Goal: Task Accomplishment & Management: Manage account settings

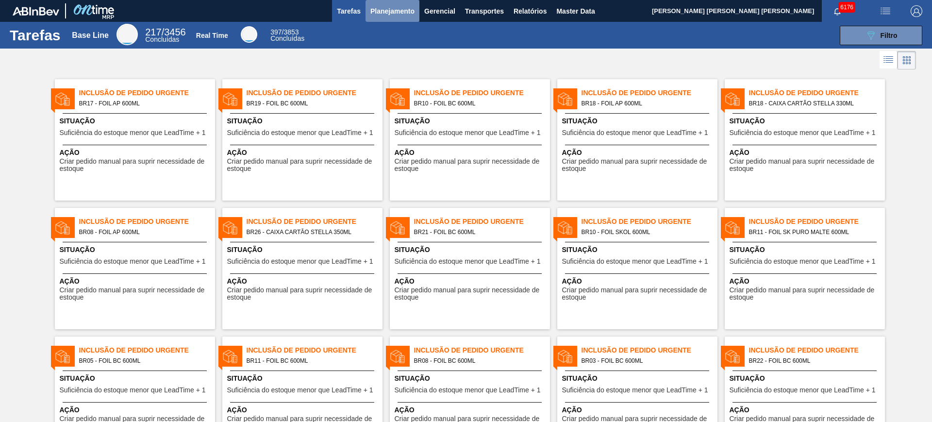
click at [396, 12] on span "Planejamento" at bounding box center [392, 11] width 44 height 12
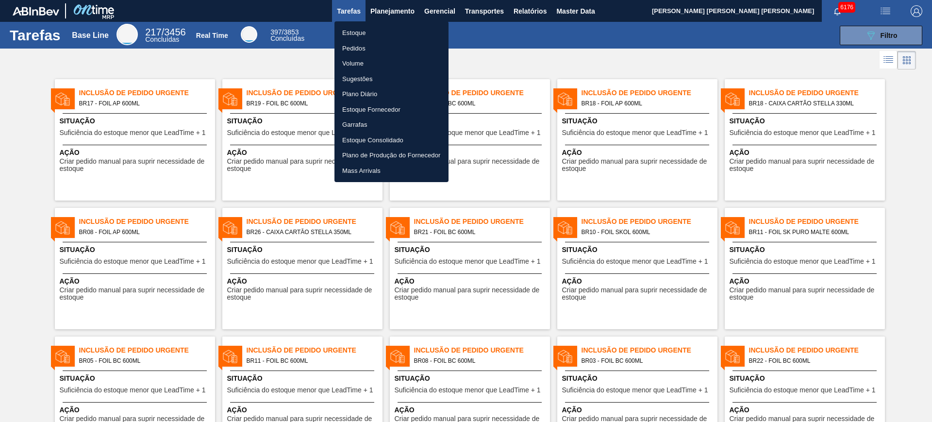
click at [383, 25] on li "Estoque" at bounding box center [391, 33] width 114 height 16
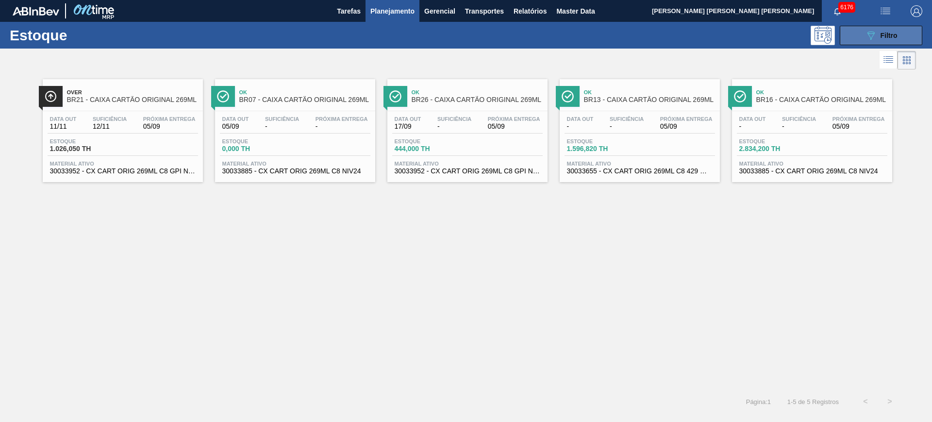
drag, startPoint x: 897, startPoint y: 36, endPoint x: 882, endPoint y: 42, distance: 16.1
click at [745, 36] on span "Filtro" at bounding box center [888, 36] width 17 height 8
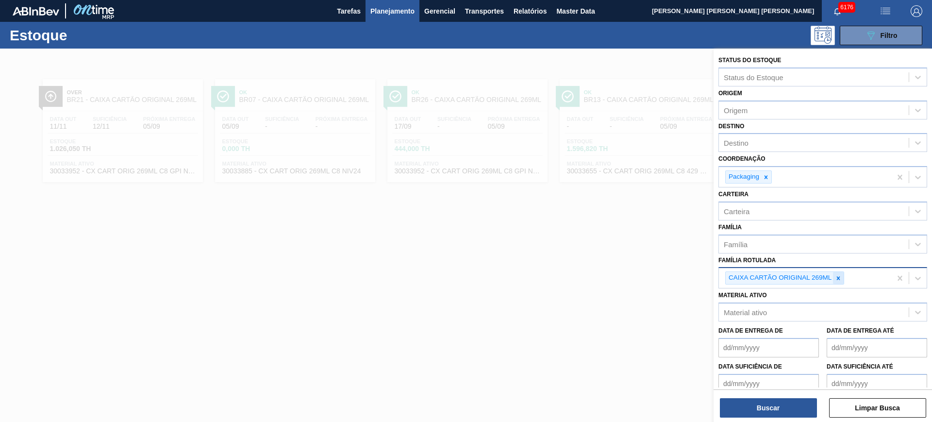
click at [745, 278] on icon at bounding box center [838, 278] width 7 height 7
click at [745, 177] on icon at bounding box center [765, 176] width 3 height 3
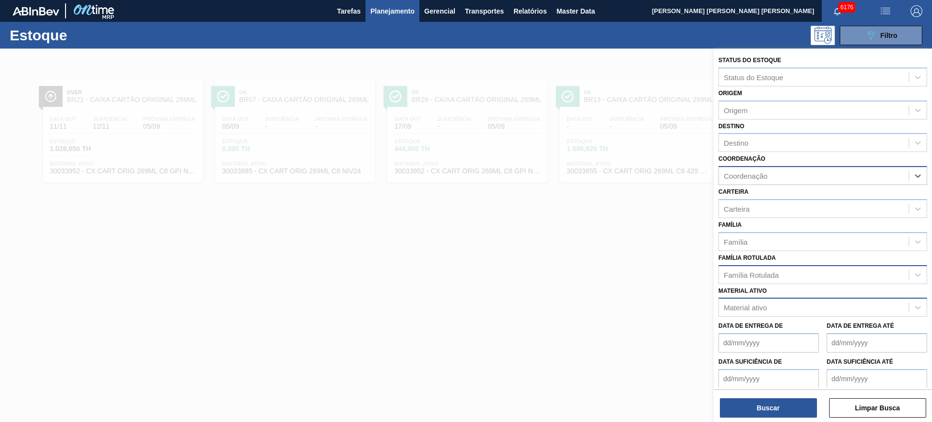
click at [745, 308] on div "Material ativo" at bounding box center [814, 307] width 190 height 14
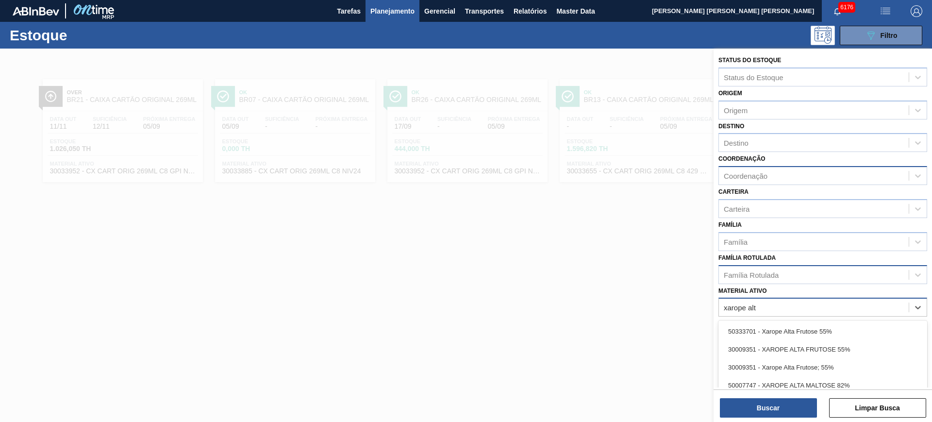
type ativo "xarope alta"
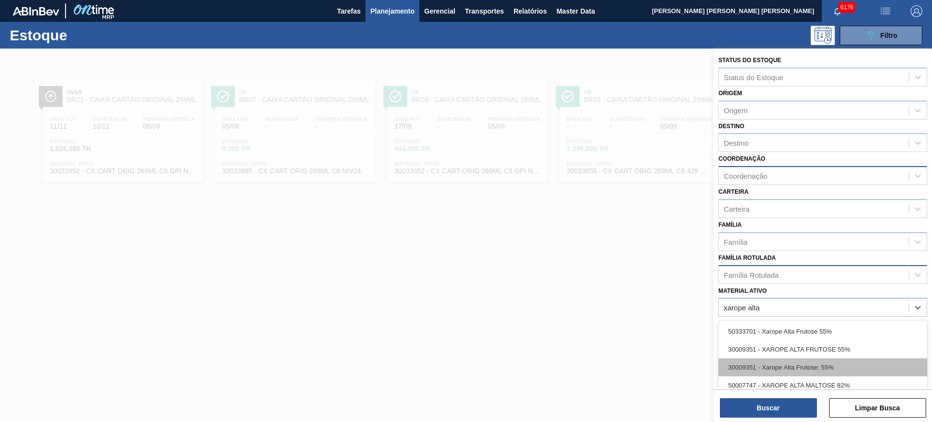
scroll to position [50, 0]
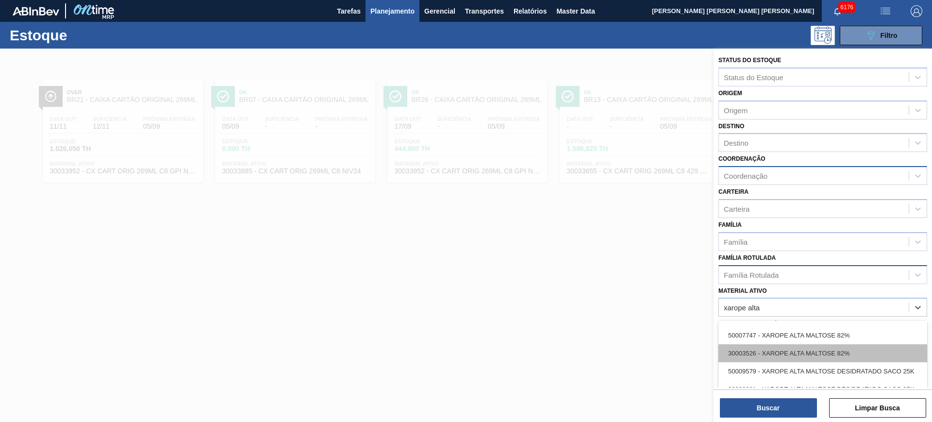
click at [745, 337] on div "30003526 - XAROPE ALTA MALTOSE 82%" at bounding box center [822, 353] width 209 height 18
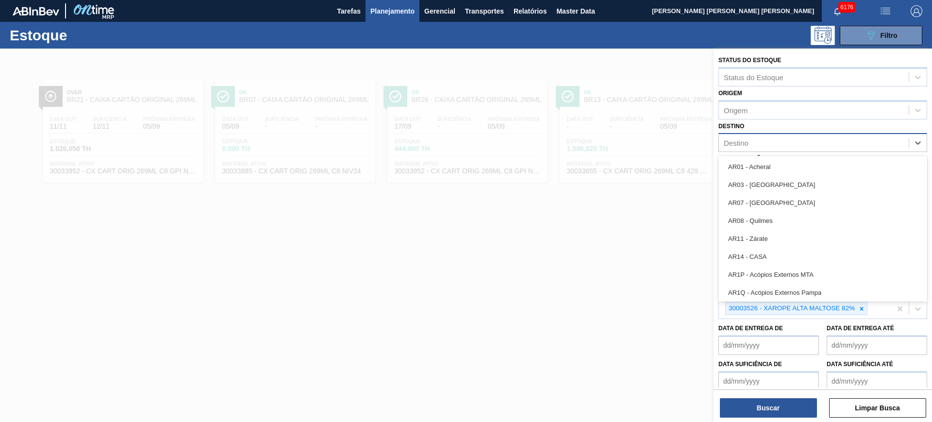
click at [745, 138] on div "Destino" at bounding box center [814, 143] width 190 height 14
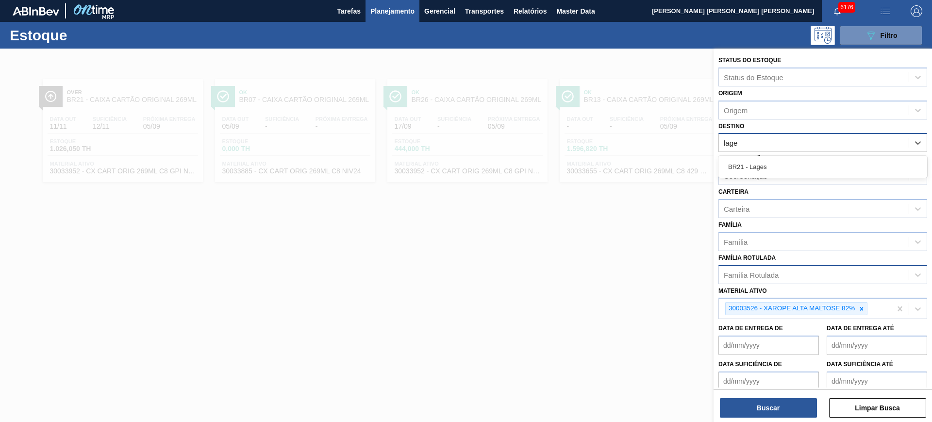
type input "lages"
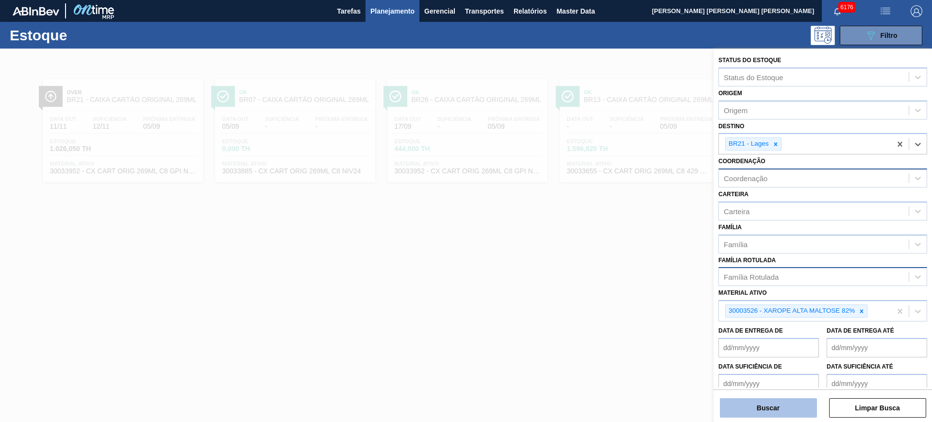
click at [745, 337] on button "Buscar" at bounding box center [768, 407] width 97 height 19
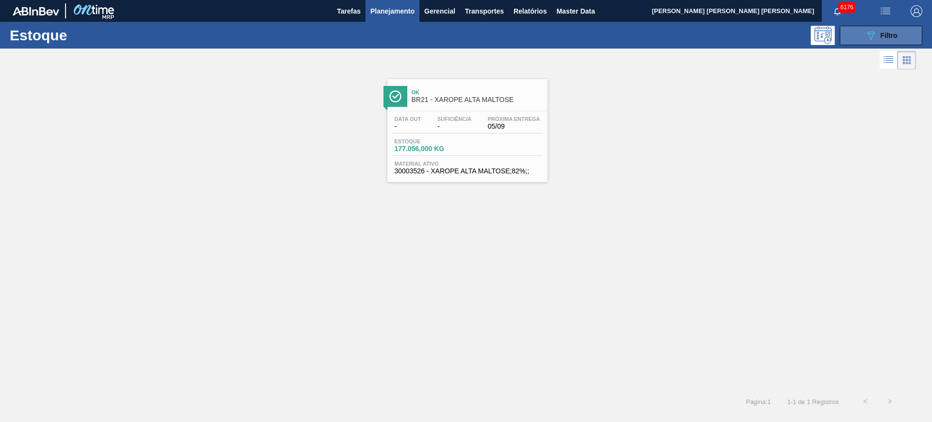
click at [745, 28] on button "089F7B8B-B2A5-4AFE-B5C0-19BA573D28AC Filtro" at bounding box center [881, 35] width 82 height 19
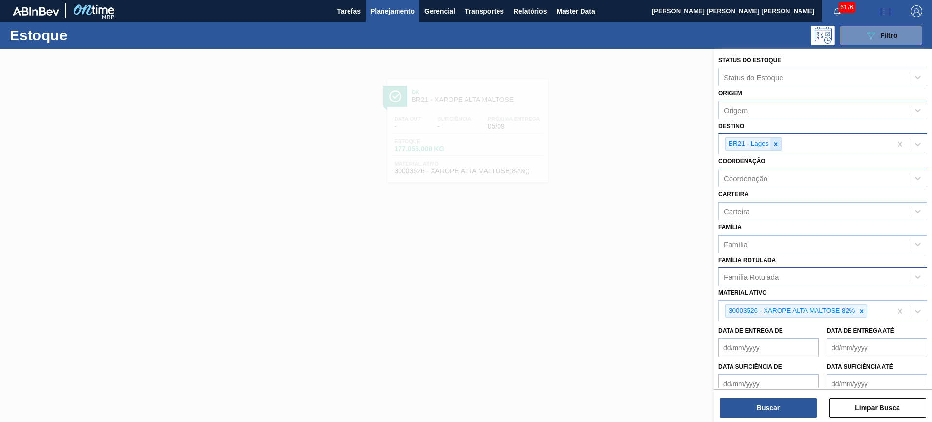
click at [745, 145] on icon at bounding box center [775, 144] width 7 height 7
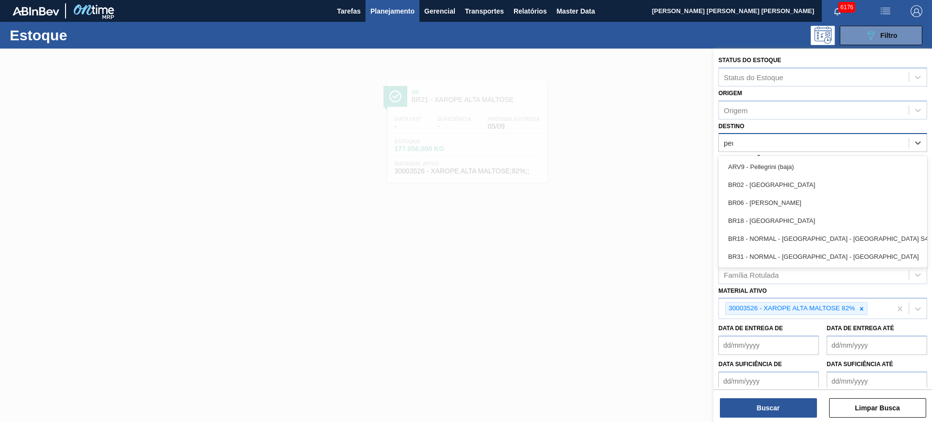
type input "pern"
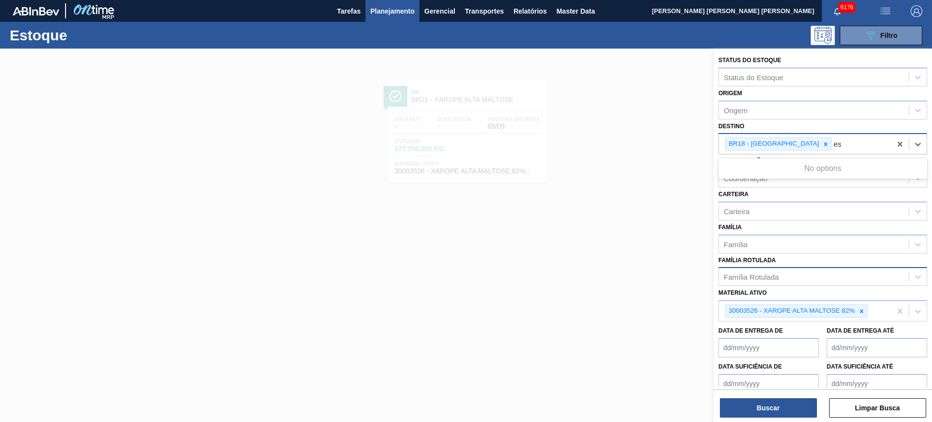
type input "e"
type input "serg"
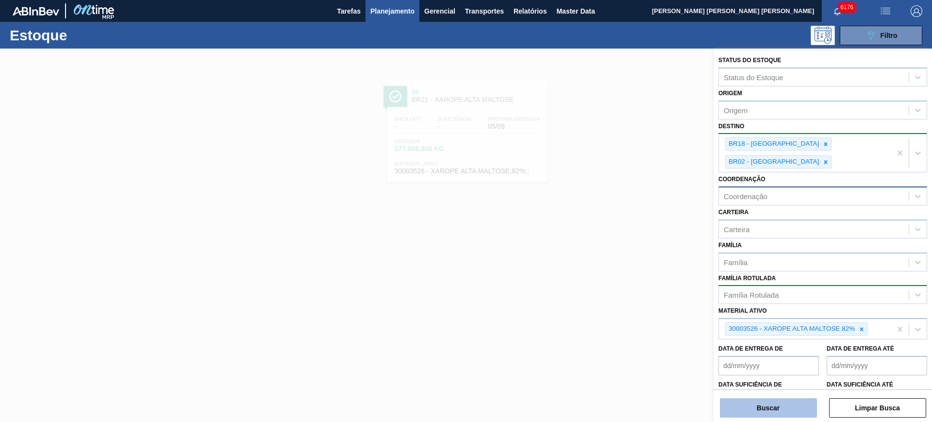
click at [745, 337] on button "Buscar" at bounding box center [768, 407] width 97 height 19
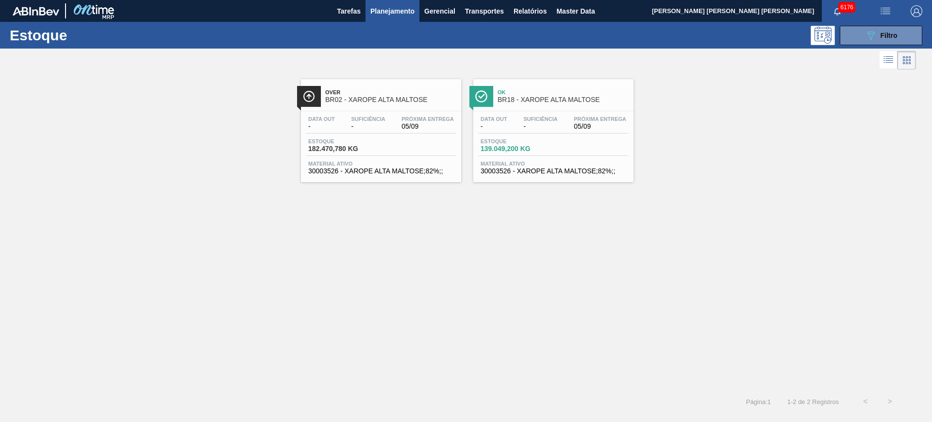
click at [386, 7] on span "Planejamento" at bounding box center [392, 11] width 44 height 12
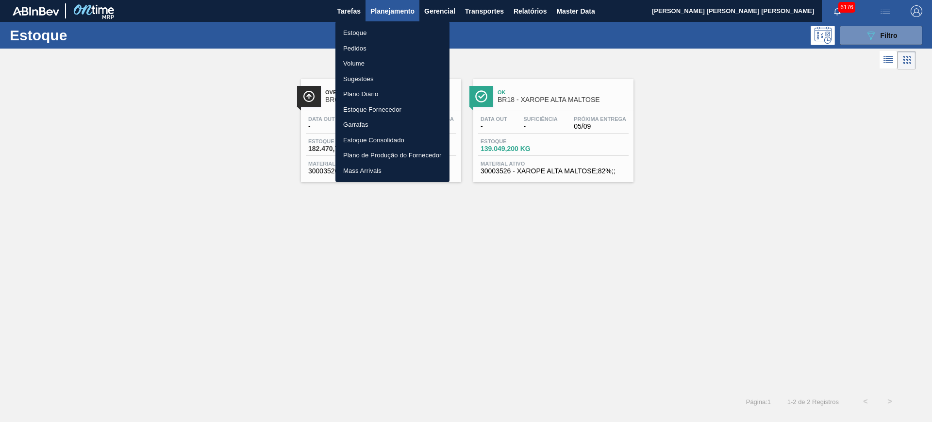
click at [364, 36] on li "Estoque" at bounding box center [392, 33] width 114 height 16
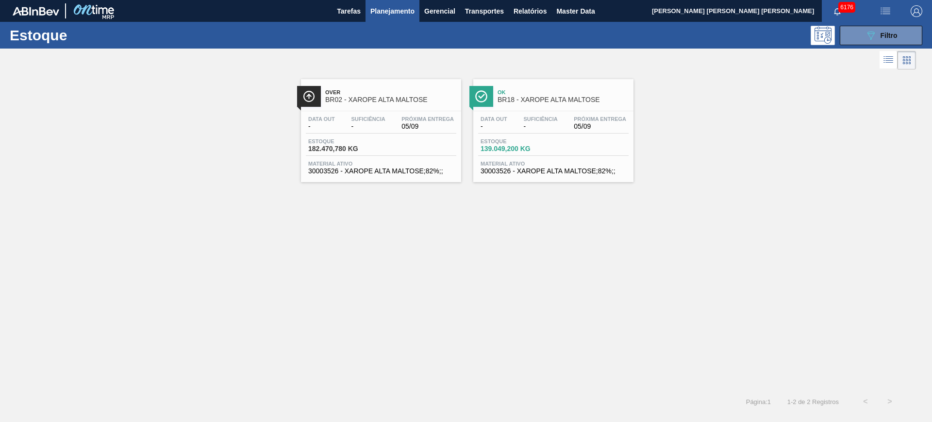
click at [398, 6] on span "Planejamento" at bounding box center [392, 11] width 44 height 12
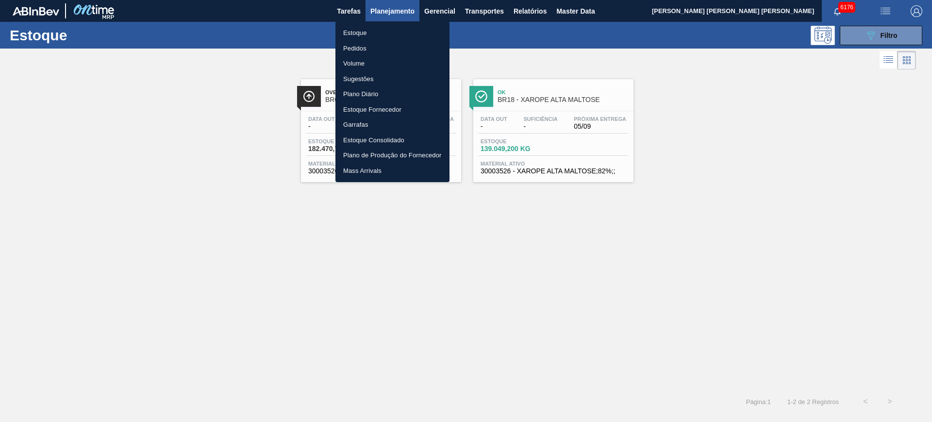
click at [361, 47] on li "Pedidos" at bounding box center [392, 49] width 114 height 16
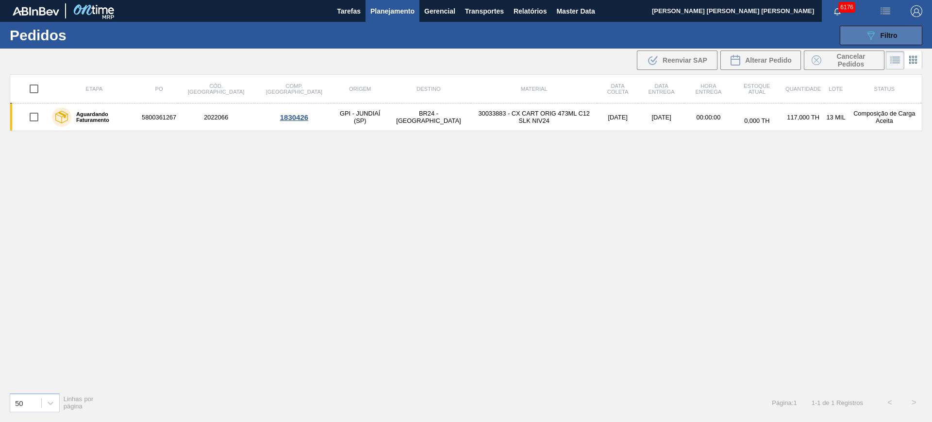
click at [745, 40] on div "089F7B8B-B2A5-4AFE-B5C0-19BA573D28AC Filtro" at bounding box center [881, 36] width 33 height 12
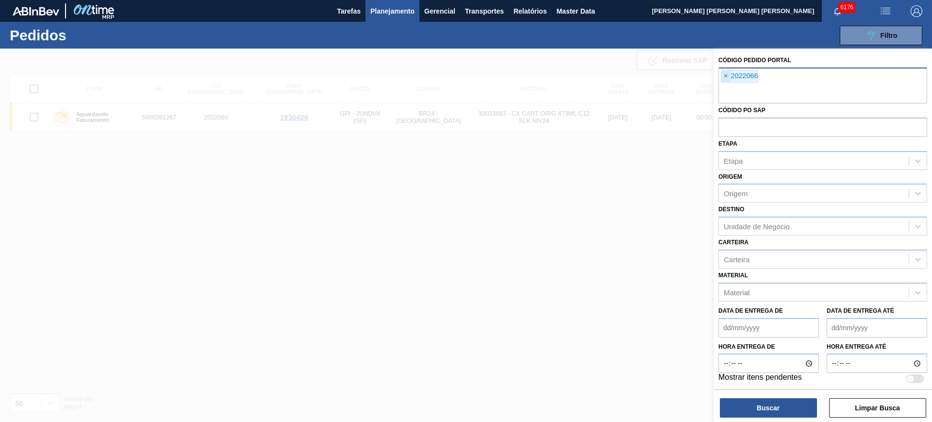
click at [723, 76] on span "×" at bounding box center [725, 76] width 9 height 12
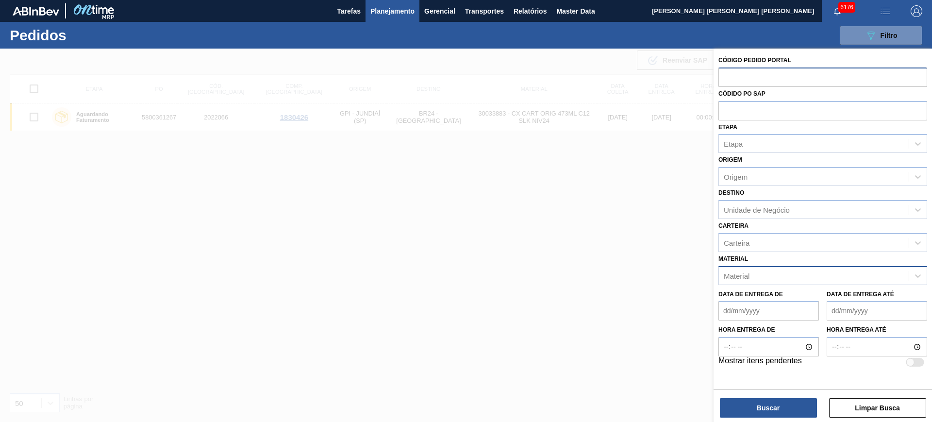
click at [745, 275] on div "Material" at bounding box center [814, 275] width 190 height 14
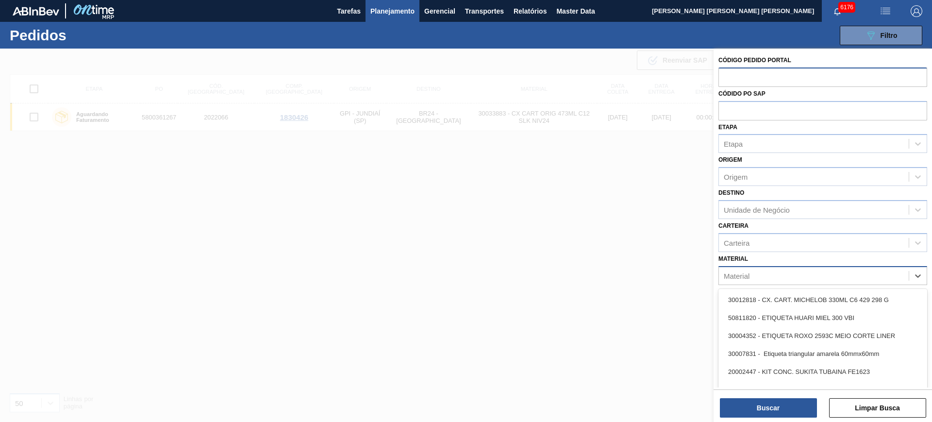
paste input "30003526"
type input "30003526"
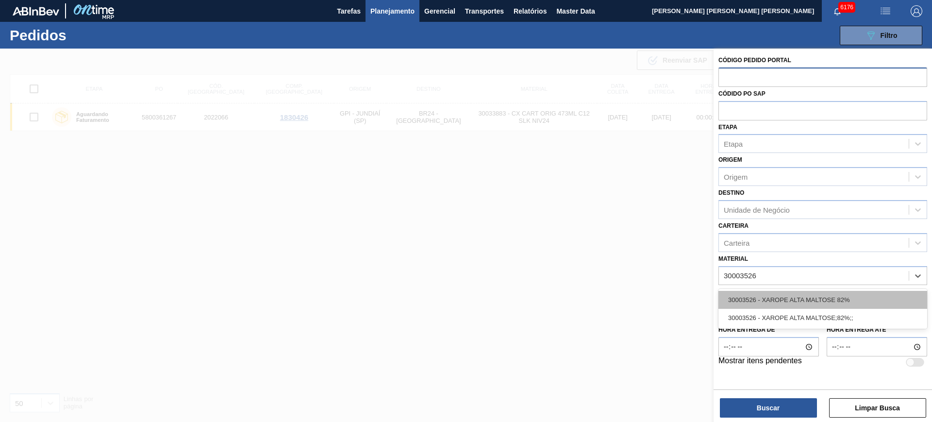
click at [745, 297] on div "30003526 - XAROPE ALTA MALTOSE 82%" at bounding box center [822, 300] width 209 height 18
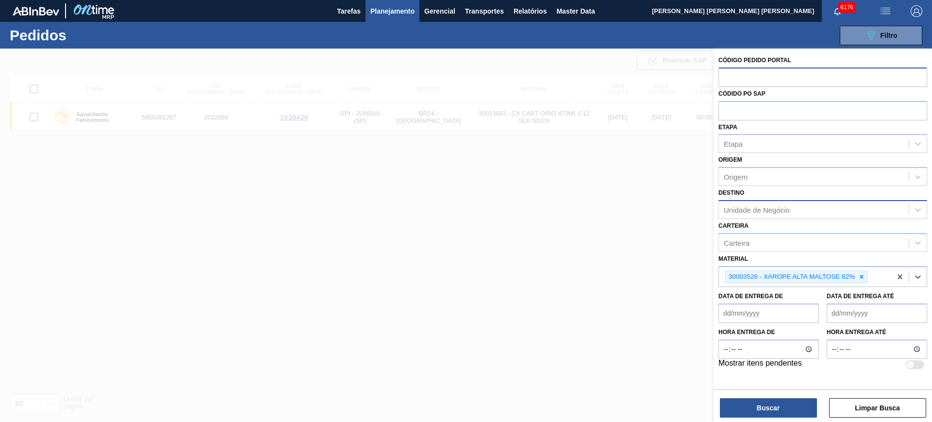
click at [745, 212] on div "Unidade de Negócio" at bounding box center [757, 209] width 66 height 8
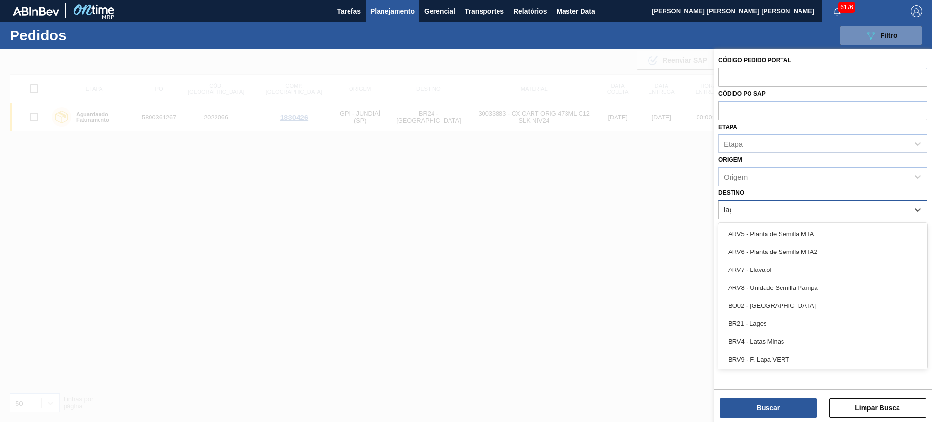
type input "lage"
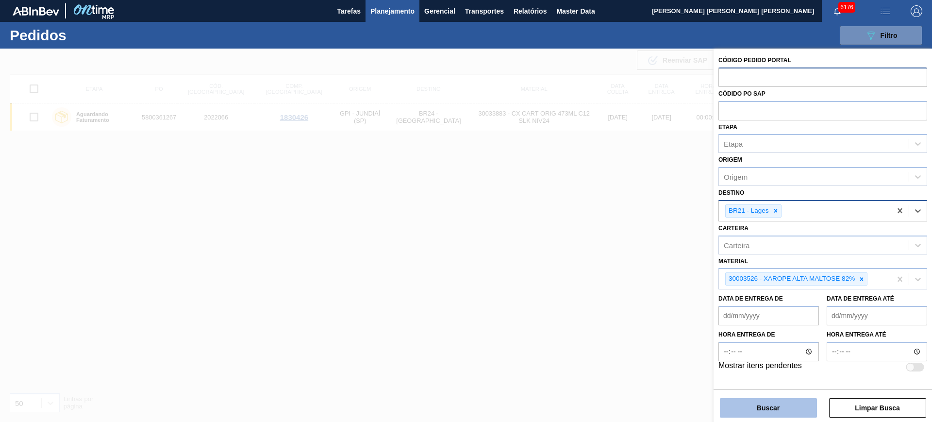
click at [745, 337] on button "Buscar" at bounding box center [768, 407] width 97 height 19
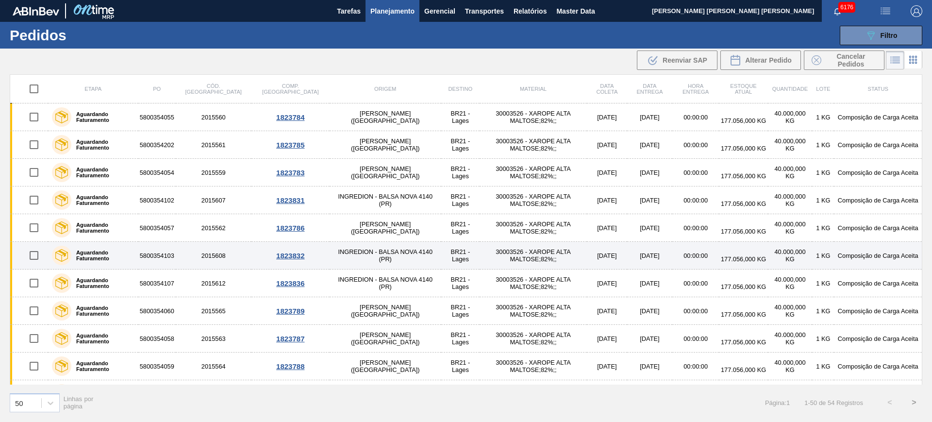
click at [30, 253] on input "checkbox" at bounding box center [34, 255] width 20 height 20
checkbox input "true"
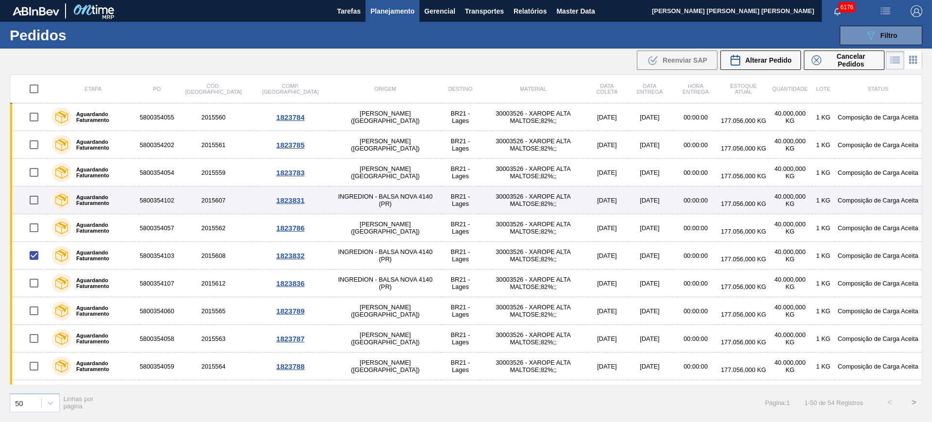
click at [41, 198] on input "checkbox" at bounding box center [34, 200] width 20 height 20
checkbox input "true"
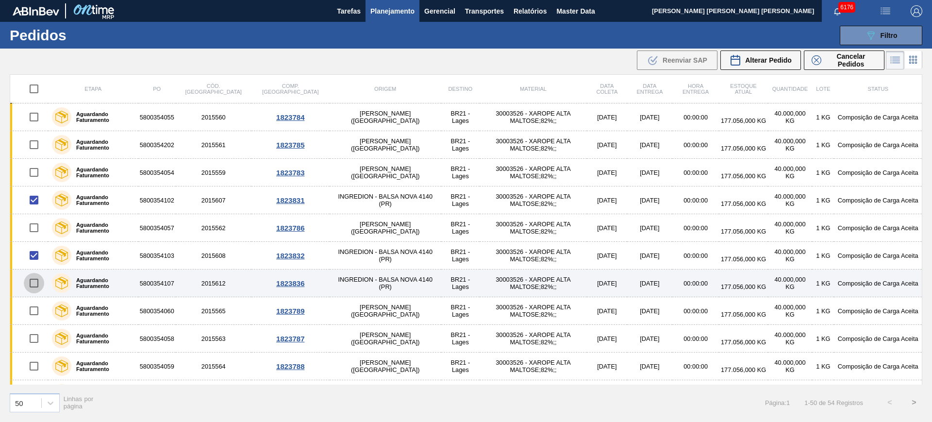
click at [33, 288] on input "checkbox" at bounding box center [34, 283] width 20 height 20
checkbox input "true"
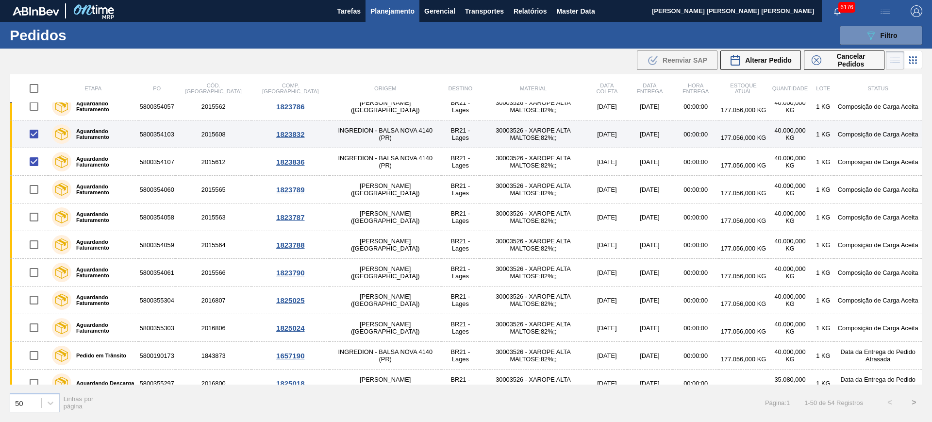
scroll to position [182, 0]
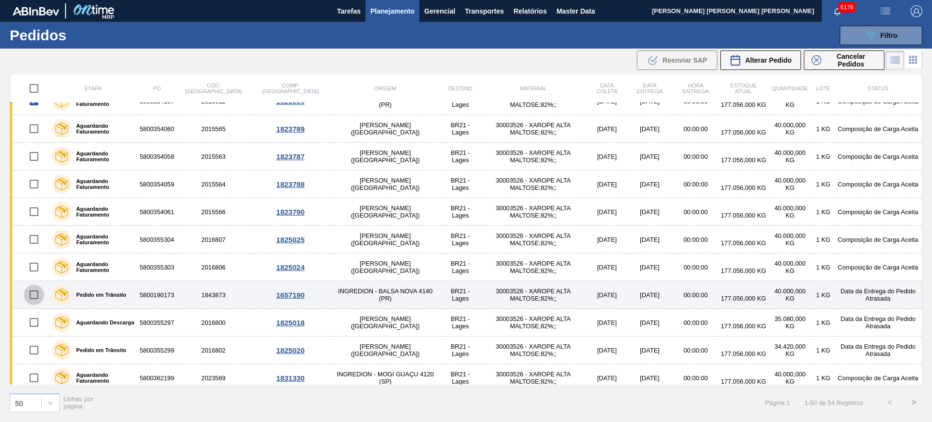
click at [33, 291] on input "checkbox" at bounding box center [34, 294] width 20 height 20
checkbox input "true"
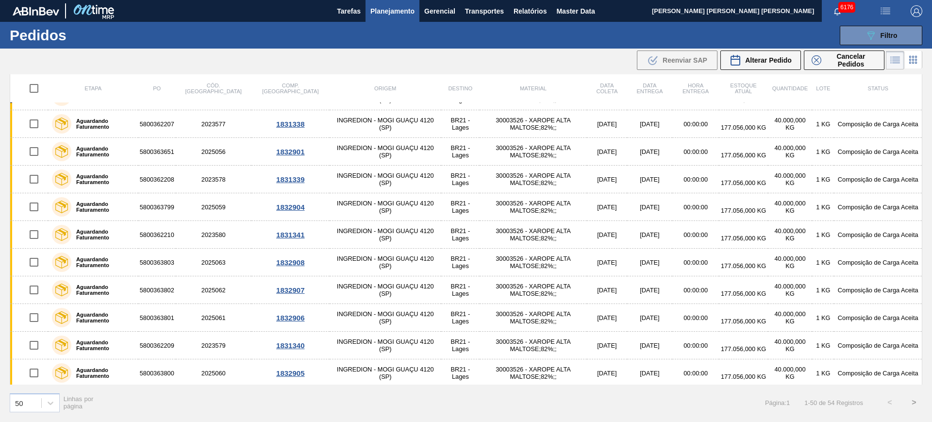
scroll to position [1102, 0]
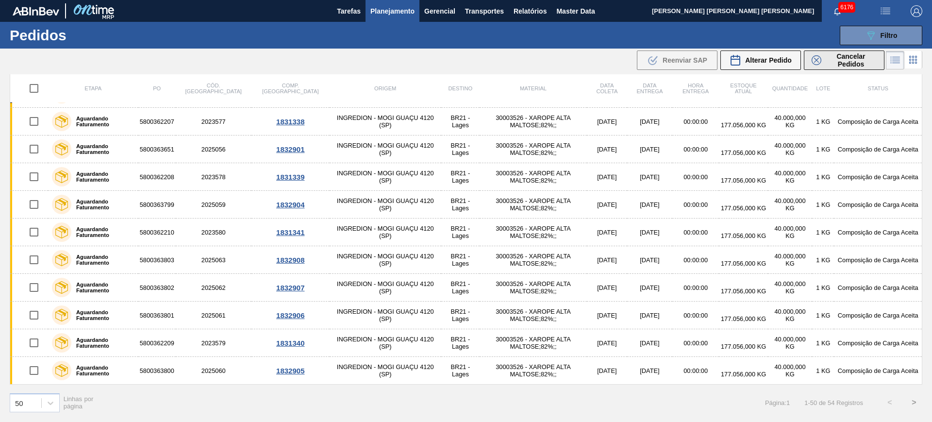
click at [745, 66] on span "Cancelar Pedidos" at bounding box center [850, 60] width 51 height 16
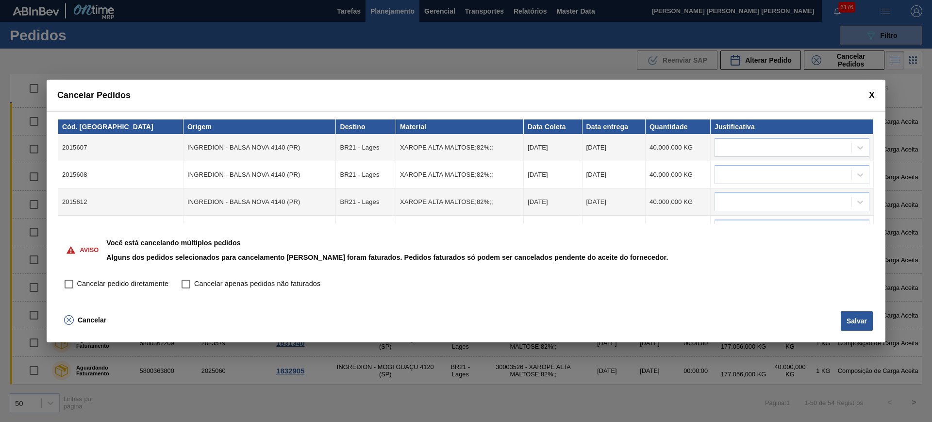
click at [77, 283] on input "Cancelar pedido diretamente" at bounding box center [69, 284] width 16 height 16
checkbox input "true"
click at [745, 147] on div at bounding box center [783, 148] width 136 height 14
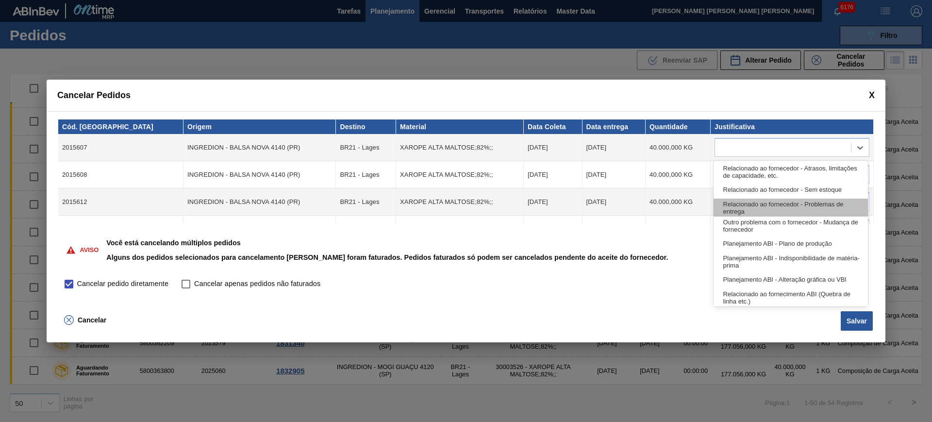
click at [745, 205] on div "Relacionado ao fornecedor - Problemas de entrega" at bounding box center [790, 207] width 154 height 18
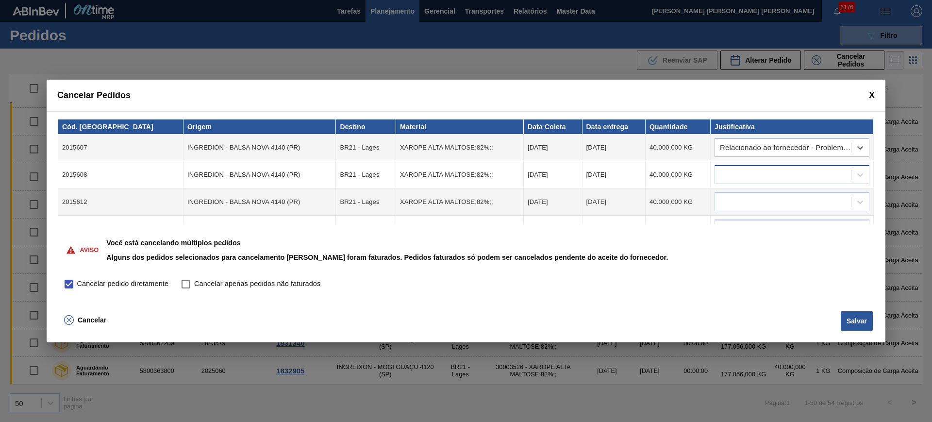
click at [745, 175] on div at bounding box center [783, 175] width 136 height 14
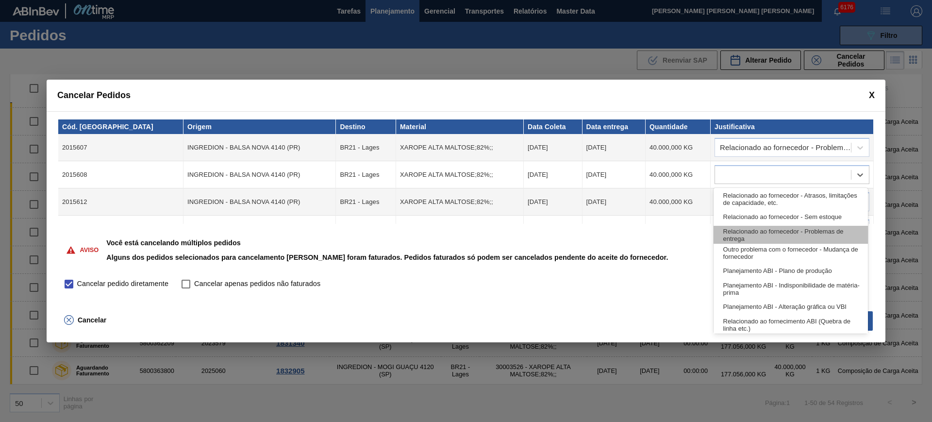
click at [745, 234] on div "Relacionado ao fornecedor - Problemas de entrega" at bounding box center [790, 235] width 154 height 18
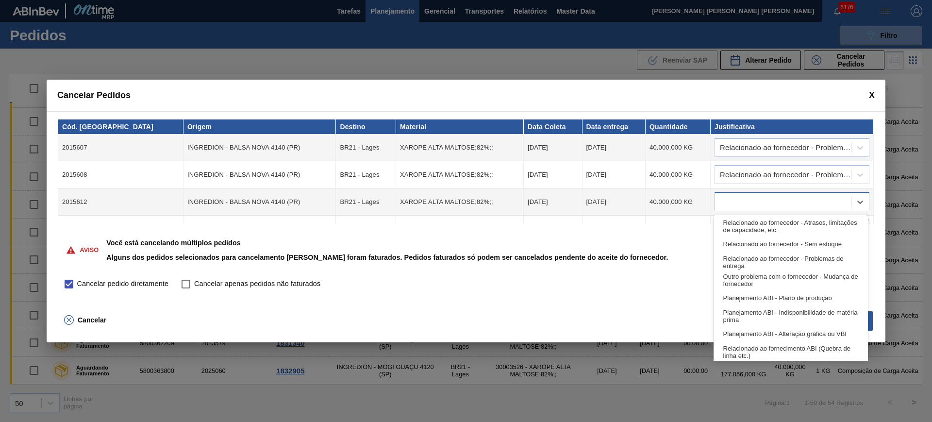
click at [745, 197] on div at bounding box center [783, 202] width 136 height 14
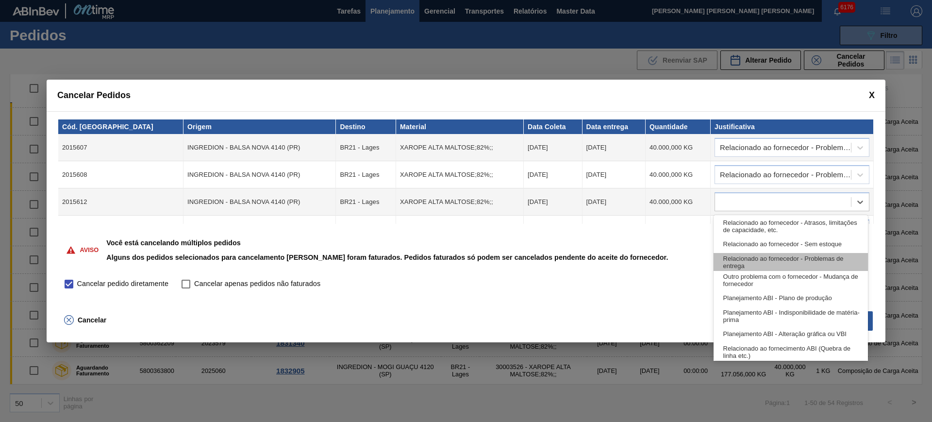
click at [745, 256] on div "Relacionado ao fornecedor - Problemas de entrega" at bounding box center [790, 262] width 154 height 18
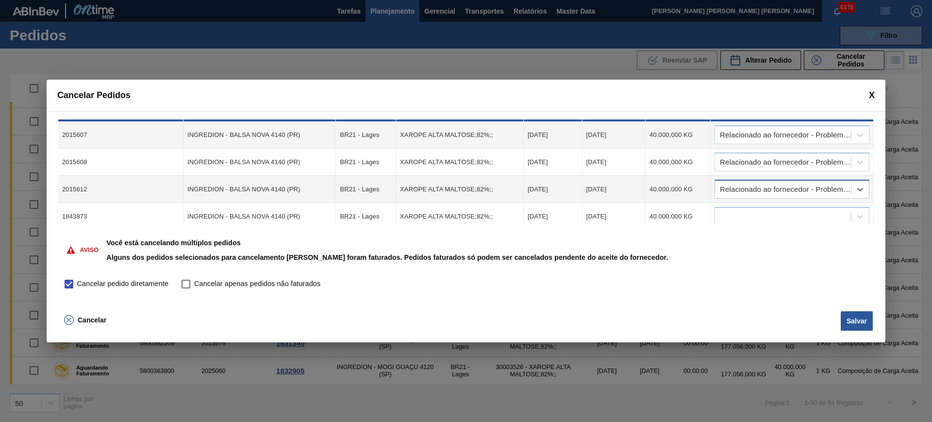
scroll to position [19, 0]
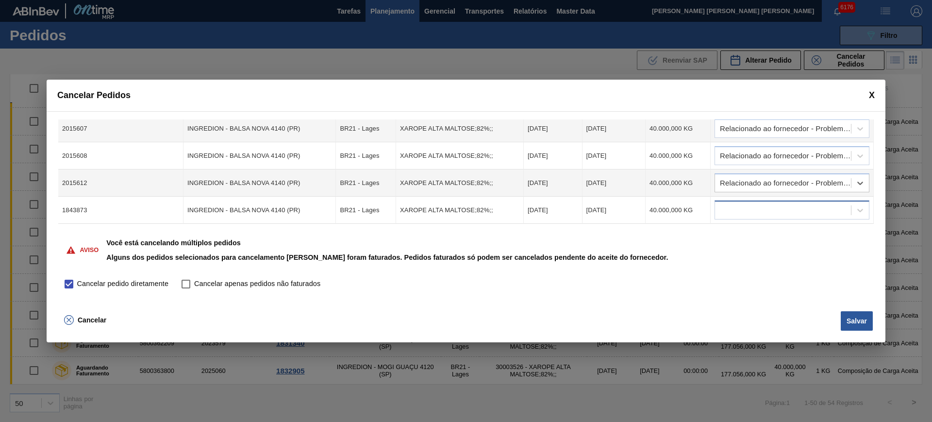
click at [745, 214] on div at bounding box center [783, 210] width 136 height 14
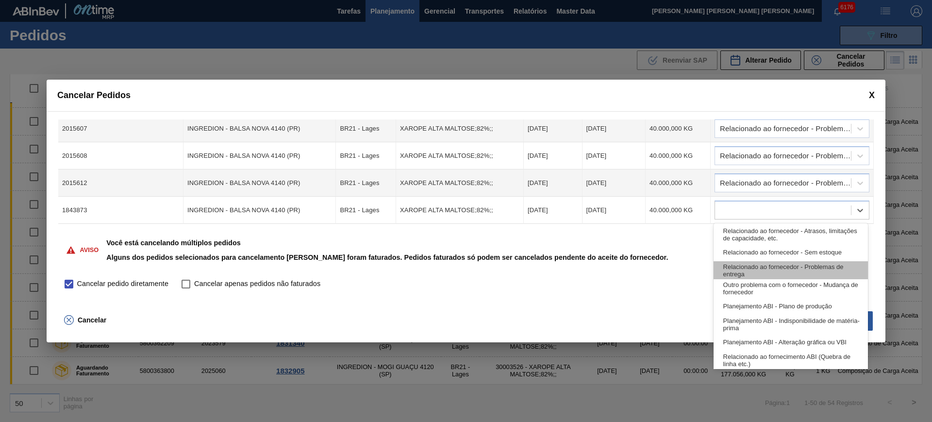
click at [745, 265] on div "Relacionado ao fornecedor - Problemas de entrega" at bounding box center [790, 270] width 154 height 18
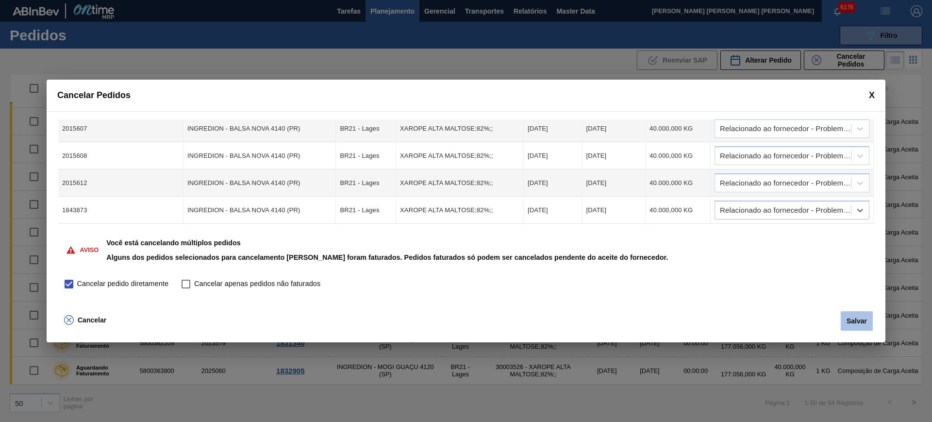
click at [745, 318] on button "Salvar" at bounding box center [857, 320] width 32 height 19
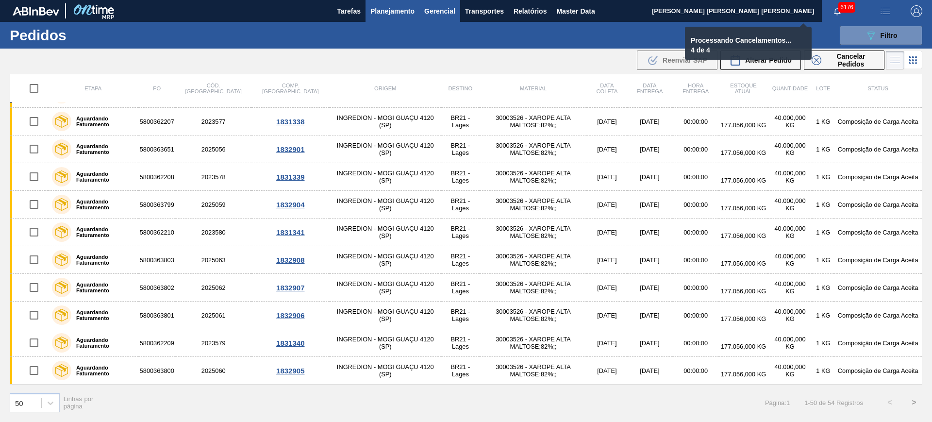
checkbox input "false"
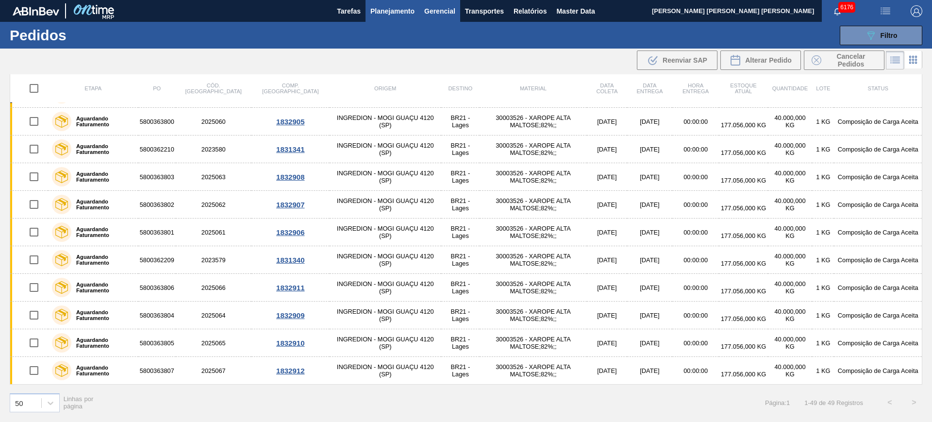
scroll to position [964, 0]
click at [745, 39] on icon "089F7B8B-B2A5-4AFE-B5C0-19BA573D28AC" at bounding box center [871, 36] width 12 height 12
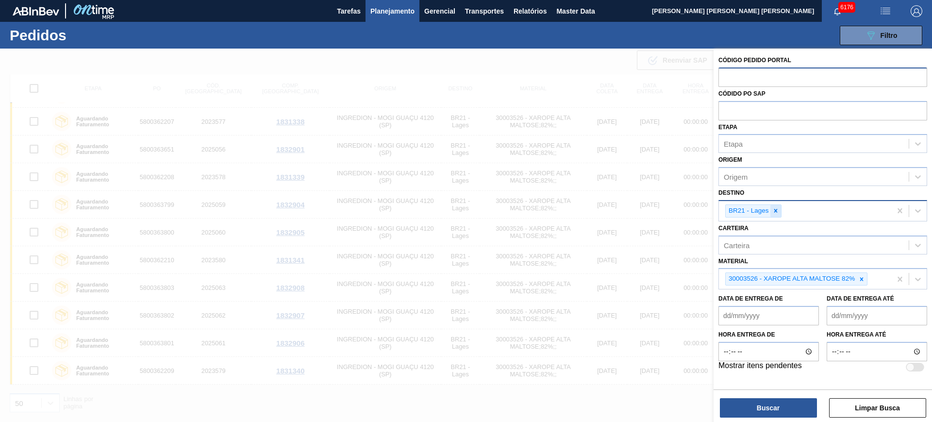
click at [745, 210] on icon at bounding box center [775, 210] width 7 height 7
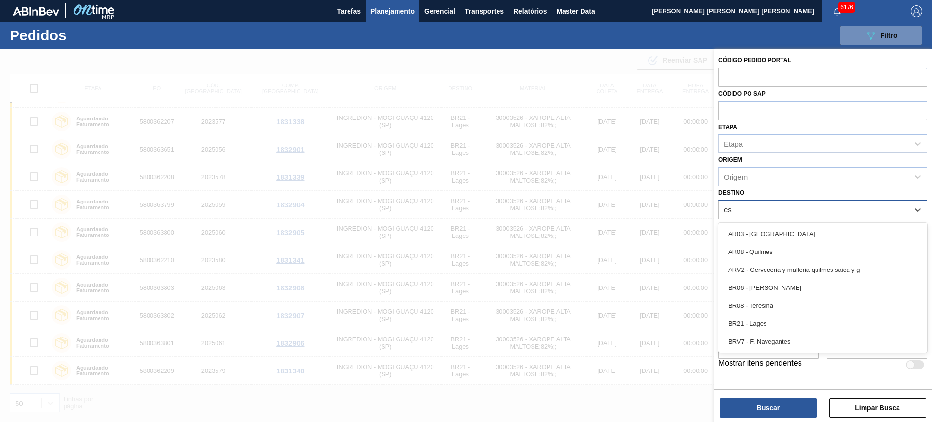
type input "e"
type input "ser"
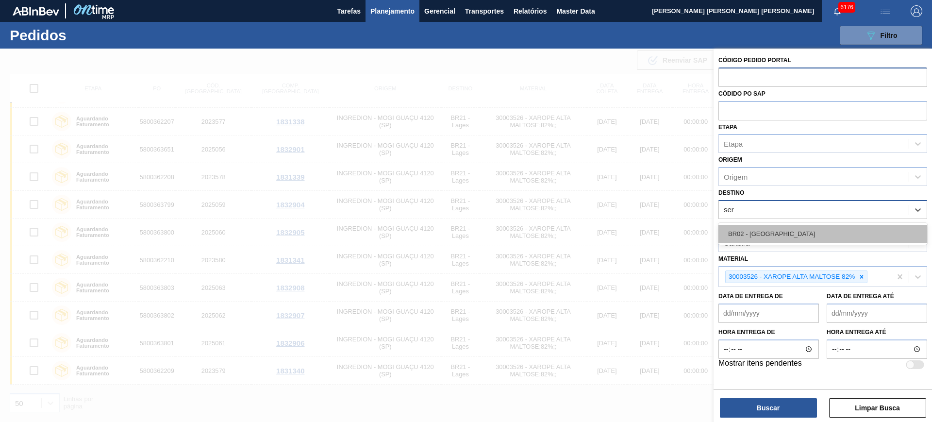
click at [745, 231] on div "BR02 - Sergipe" at bounding box center [822, 234] width 209 height 18
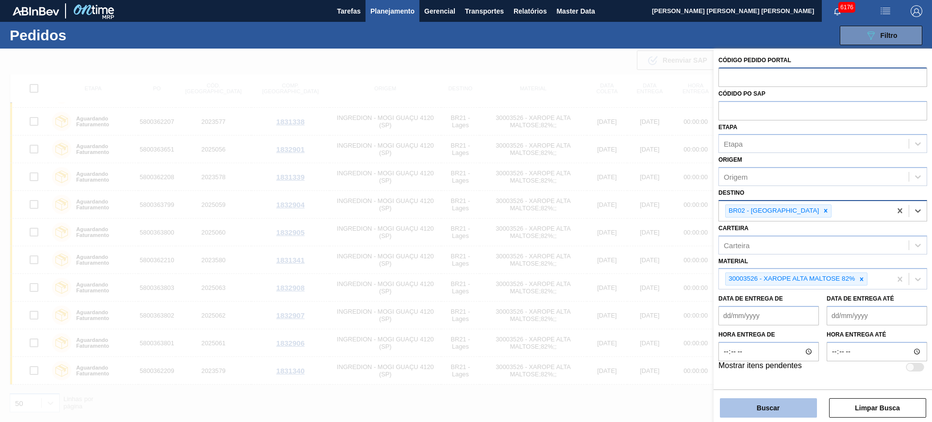
click at [745, 337] on button "Buscar" at bounding box center [768, 407] width 97 height 19
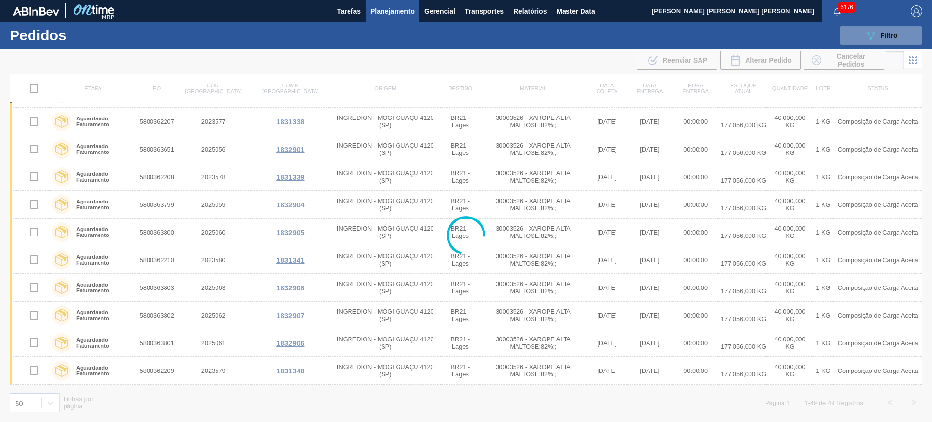
scroll to position [217, 0]
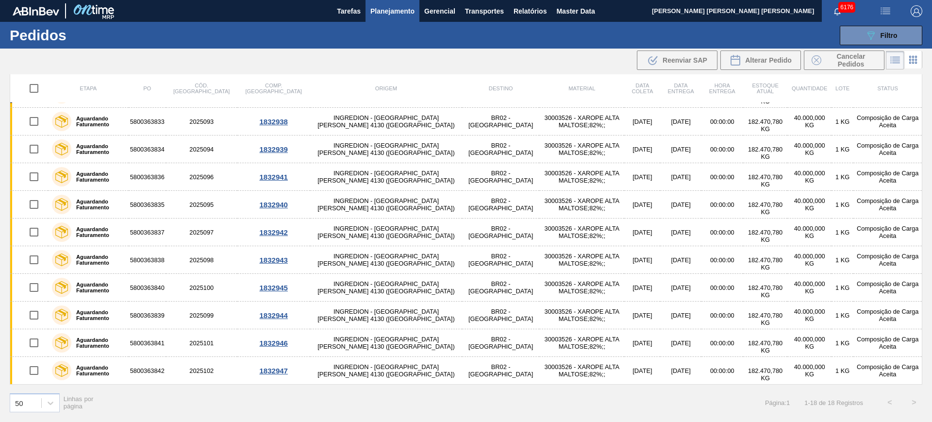
click at [389, 15] on span "Planejamento" at bounding box center [392, 11] width 44 height 12
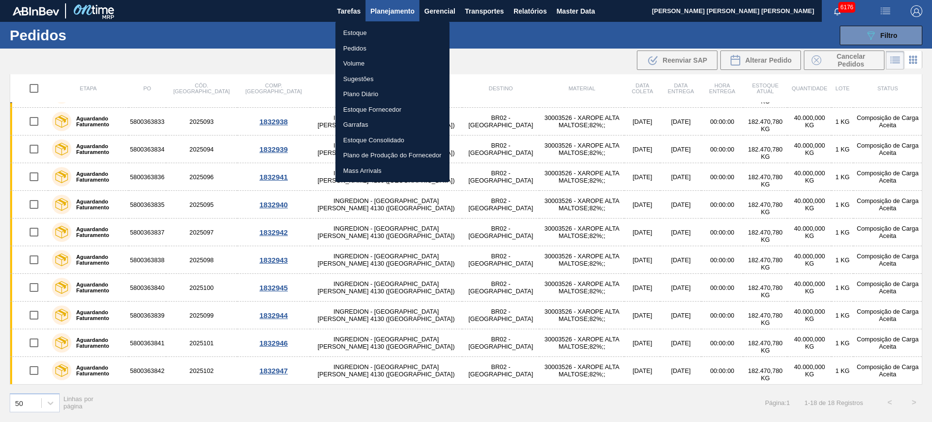
click at [387, 31] on li "Estoque" at bounding box center [392, 33] width 114 height 16
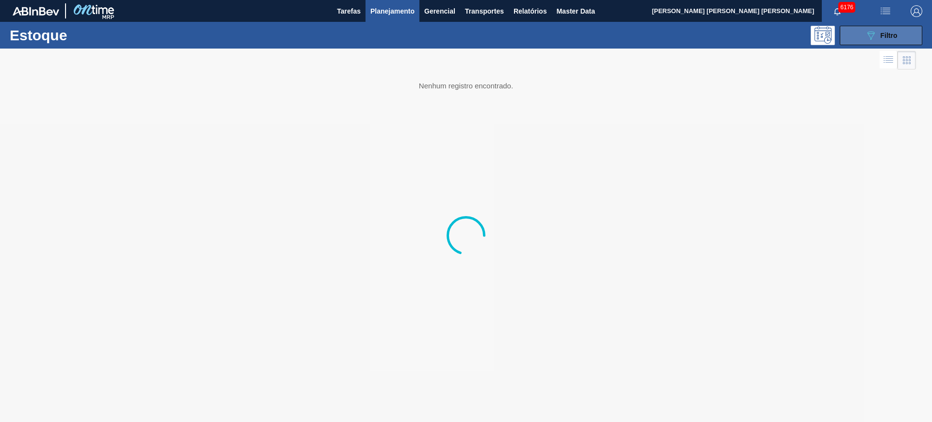
click at [745, 26] on button "089F7B8B-B2A5-4AFE-B5C0-19BA573D28AC Filtro" at bounding box center [881, 35] width 82 height 19
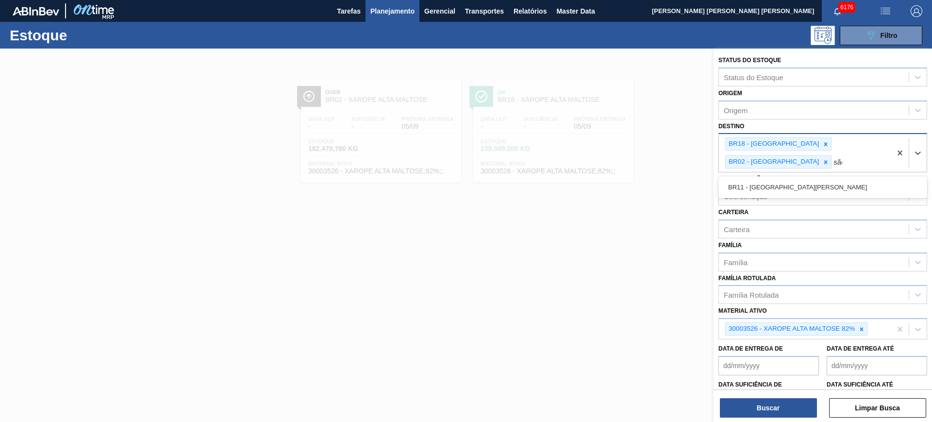
type input "são"
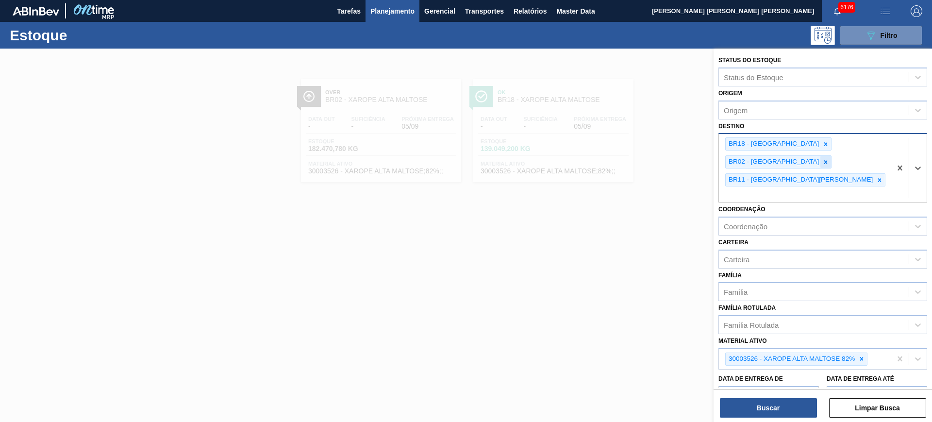
click at [745, 160] on icon at bounding box center [825, 161] width 3 height 3
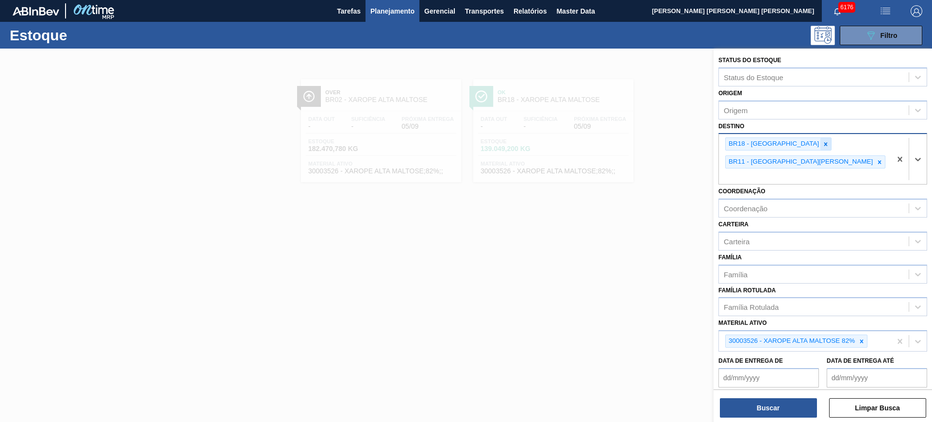
click at [745, 141] on icon at bounding box center [825, 144] width 7 height 7
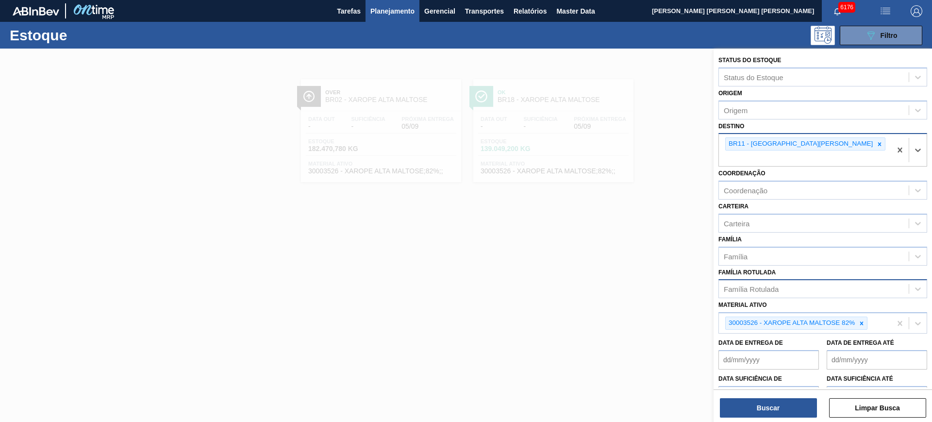
click at [745, 282] on div "Família Rotulada" at bounding box center [814, 289] width 190 height 14
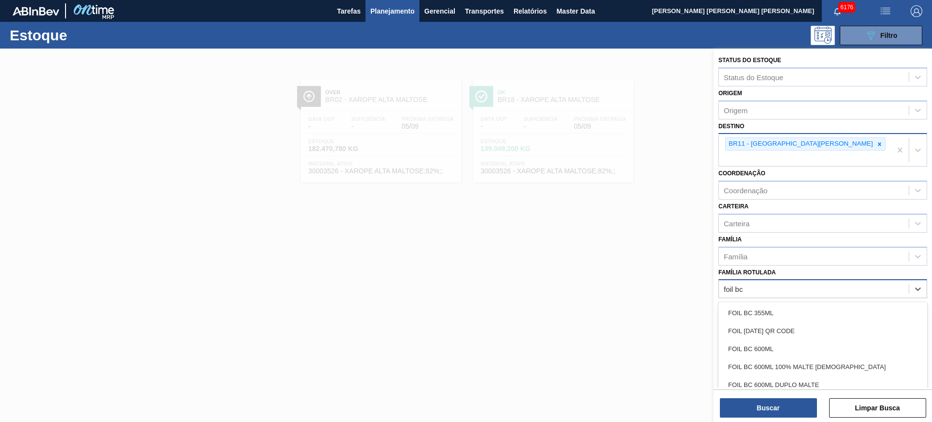
type Rotulada "foil bc 6"
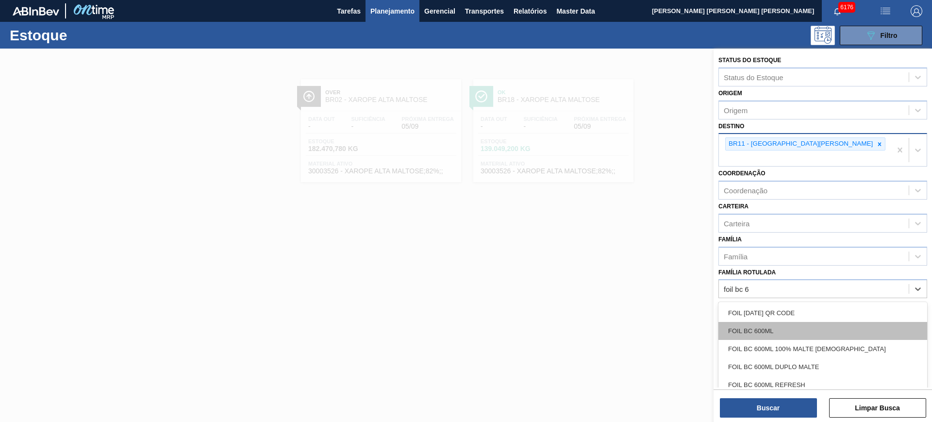
click at [745, 322] on div "FOIL BC 600ML" at bounding box center [822, 331] width 209 height 18
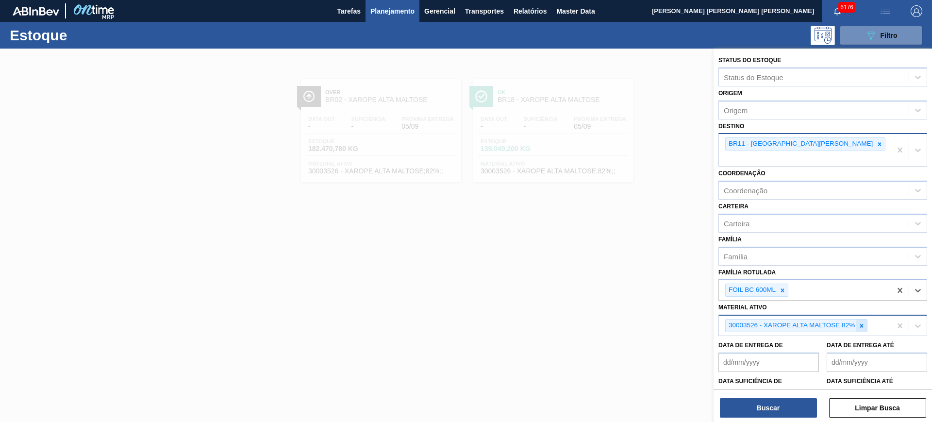
click at [745, 324] on icon at bounding box center [861, 325] width 3 height 3
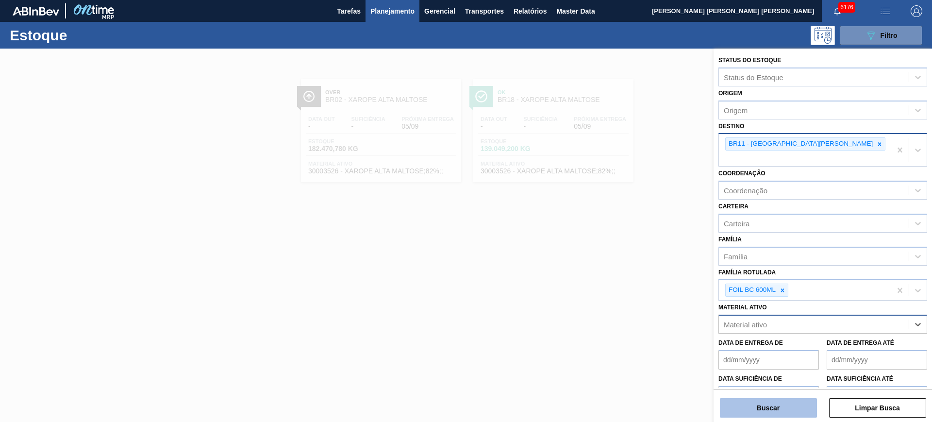
click at [745, 337] on button "Buscar" at bounding box center [768, 407] width 97 height 19
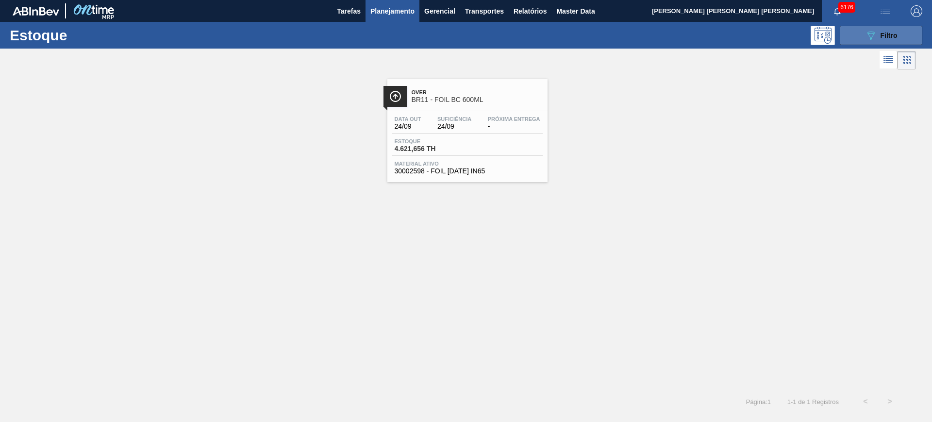
click at [745, 33] on icon "089F7B8B-B2A5-4AFE-B5C0-19BA573D28AC" at bounding box center [871, 36] width 12 height 12
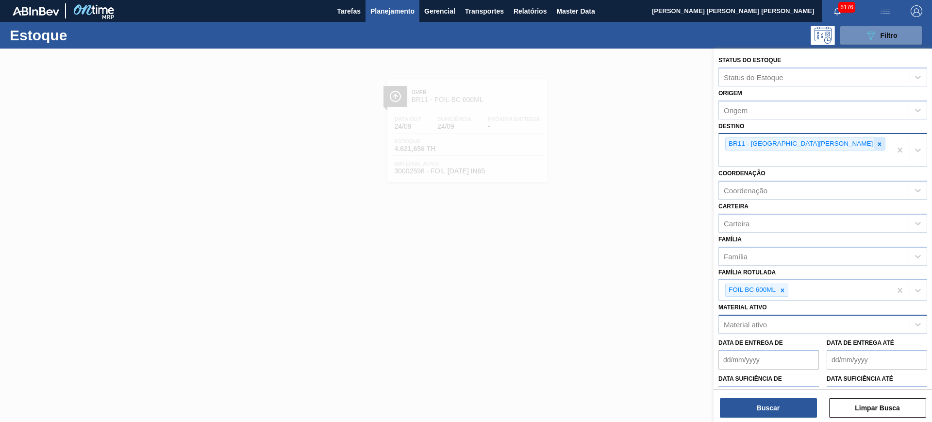
click at [745, 148] on div at bounding box center [879, 144] width 11 height 12
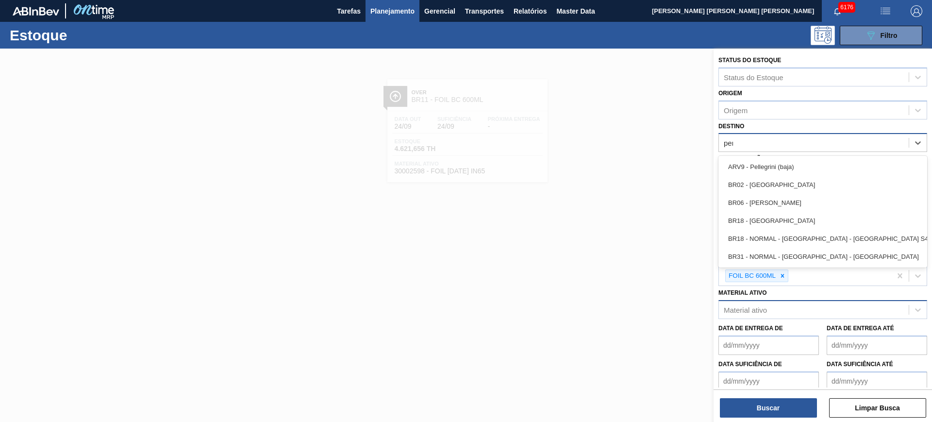
type input "pern"
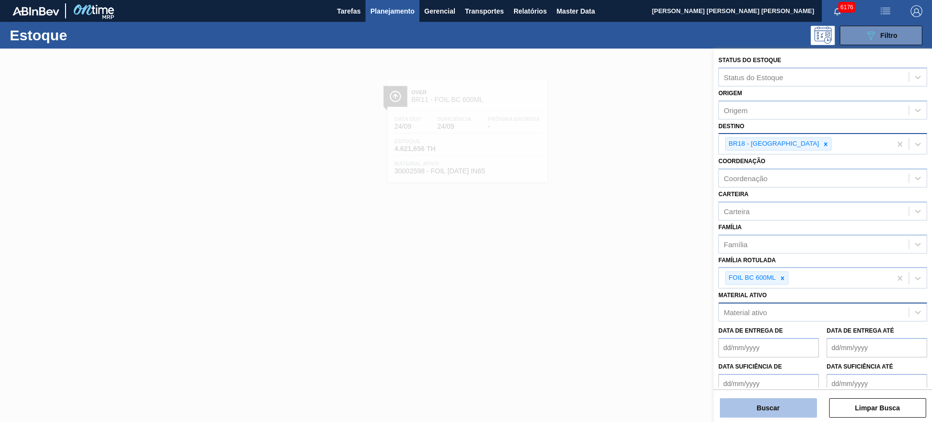
click at [745, 337] on button "Buscar" at bounding box center [768, 407] width 97 height 19
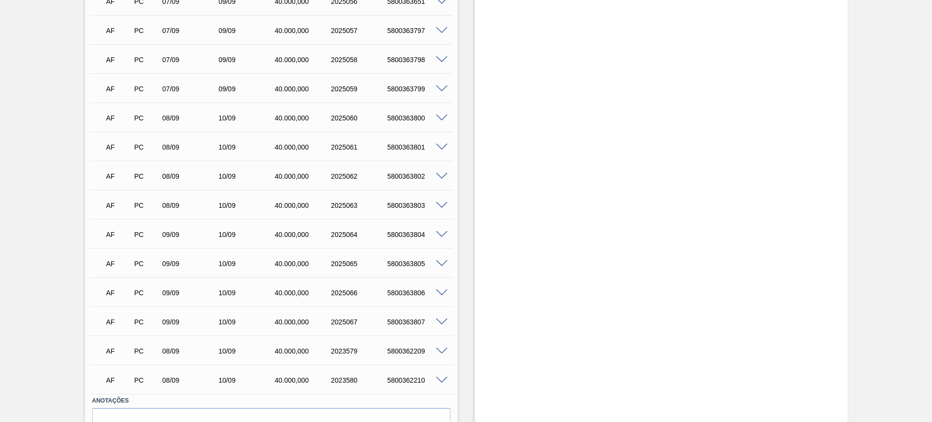
scroll to position [1513, 0]
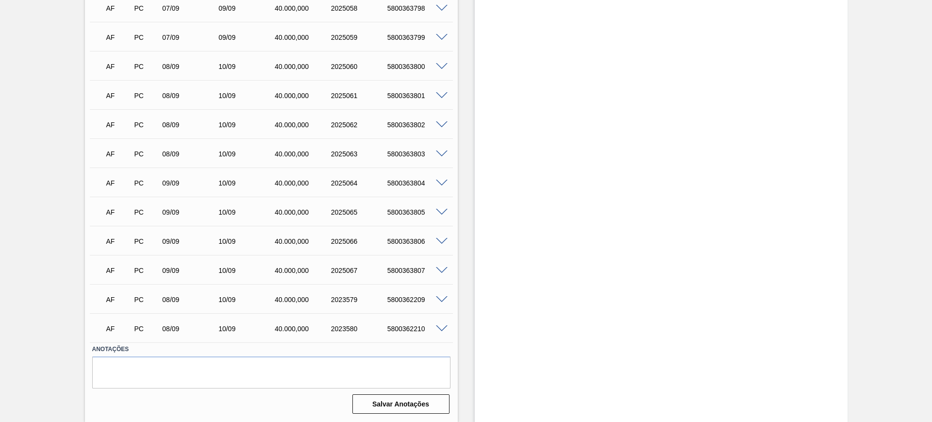
click at [439, 330] on span at bounding box center [442, 328] width 12 height 7
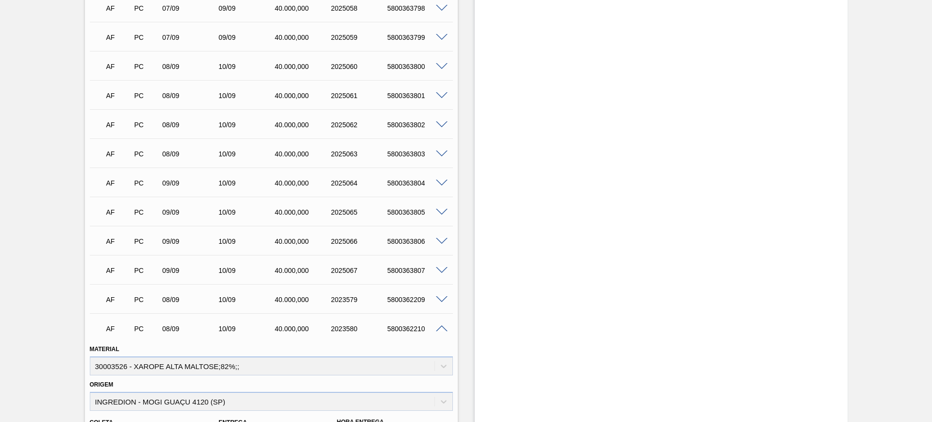
click at [443, 329] on span at bounding box center [442, 328] width 12 height 7
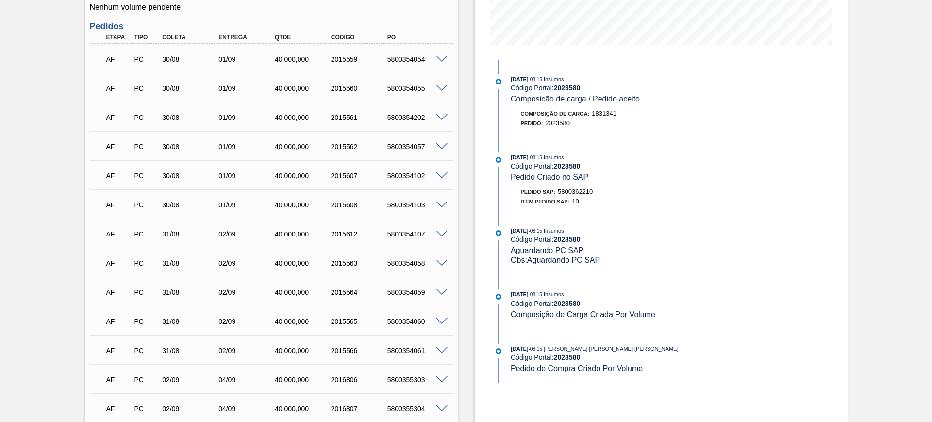
scroll to position [0, 0]
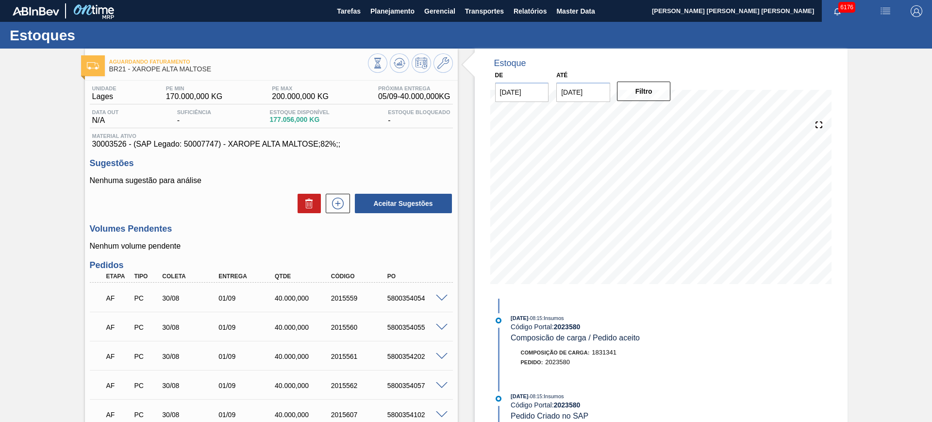
click at [110, 140] on span "30003526 - (SAP Legado: 50007747) - XAROPE ALTA MALTOSE;82%;;" at bounding box center [271, 144] width 358 height 9
copy span "30003526"
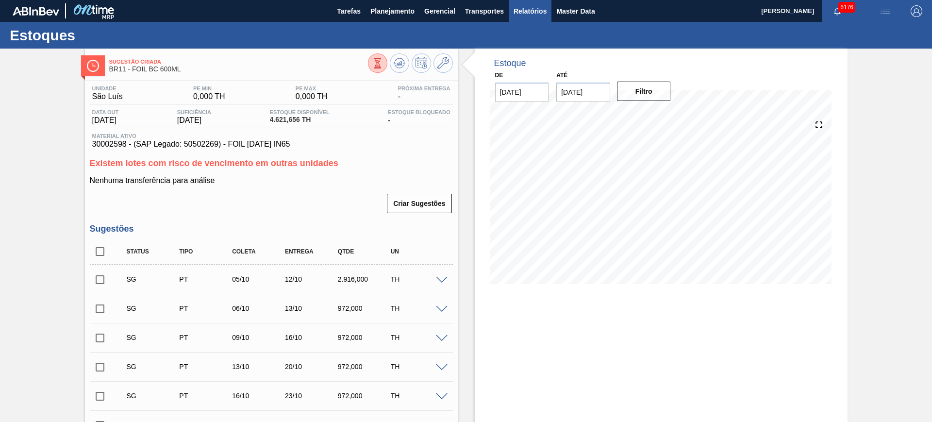
click at [528, 7] on span "Relatórios" at bounding box center [529, 11] width 33 height 12
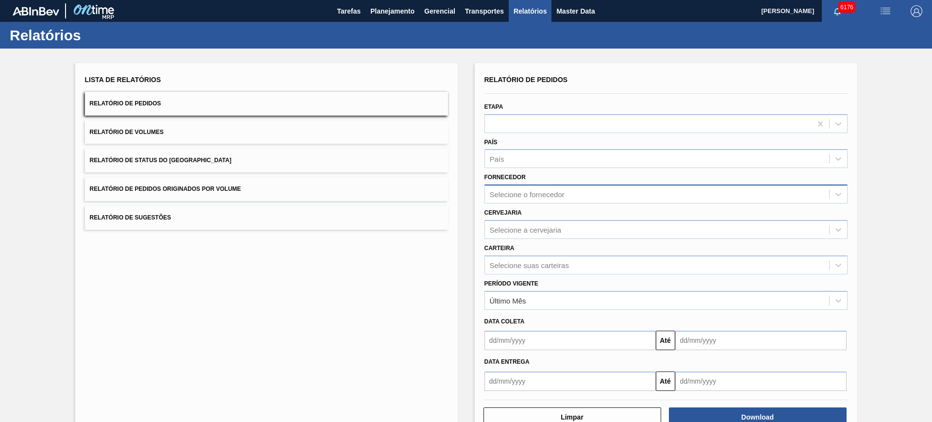
click at [549, 195] on div "Selecione o fornecedor" at bounding box center [527, 194] width 75 height 8
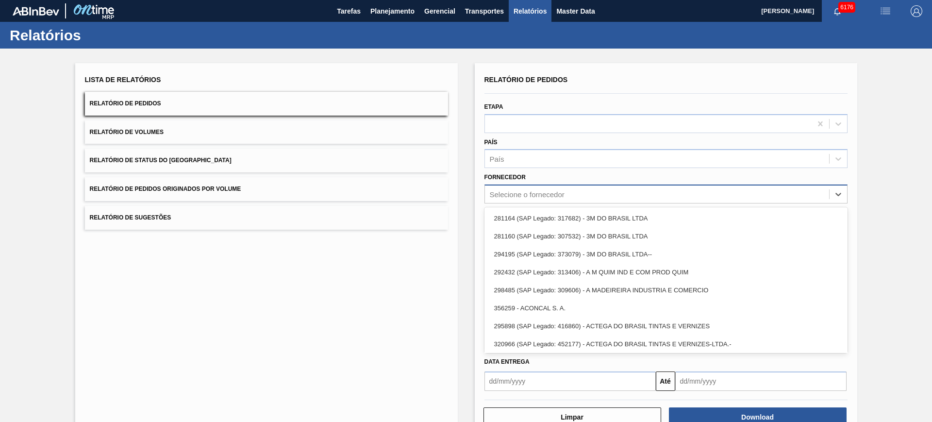
paste input "280389"
type input "280389"
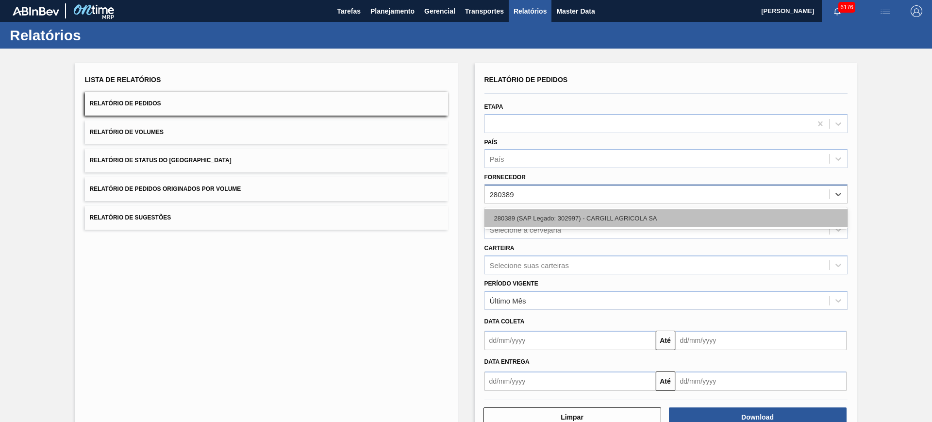
click at [578, 215] on div "280389 (SAP Legado: 302997) - CARGILL AGRICOLA SA" at bounding box center [665, 218] width 363 height 18
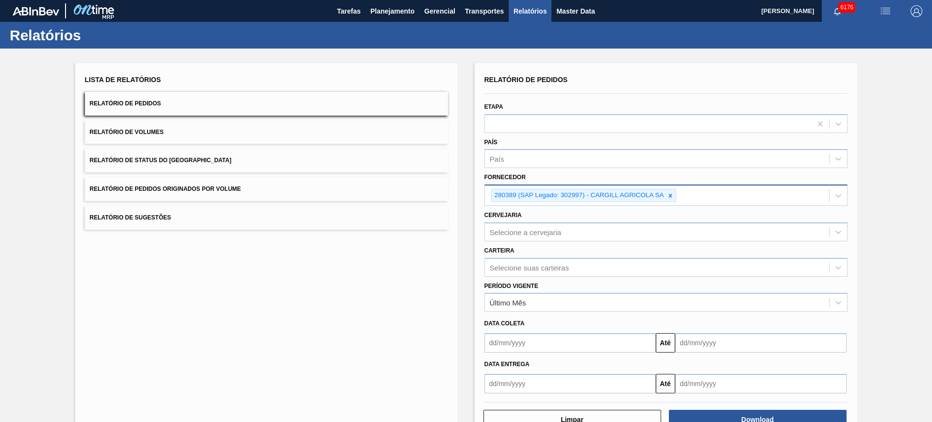
click at [702, 199] on div "280389 (SAP Legado: 302997) - CARGILL AGRICOLA SA" at bounding box center [657, 195] width 344 height 20
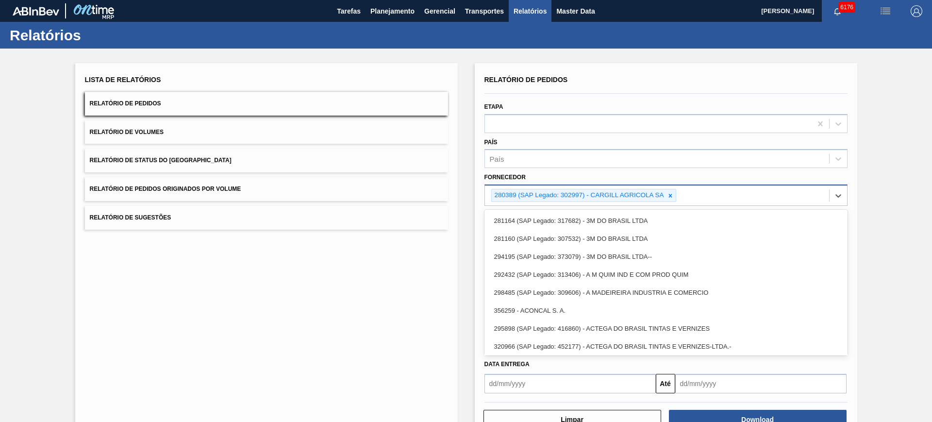
paste input "245523"
type input "245523"
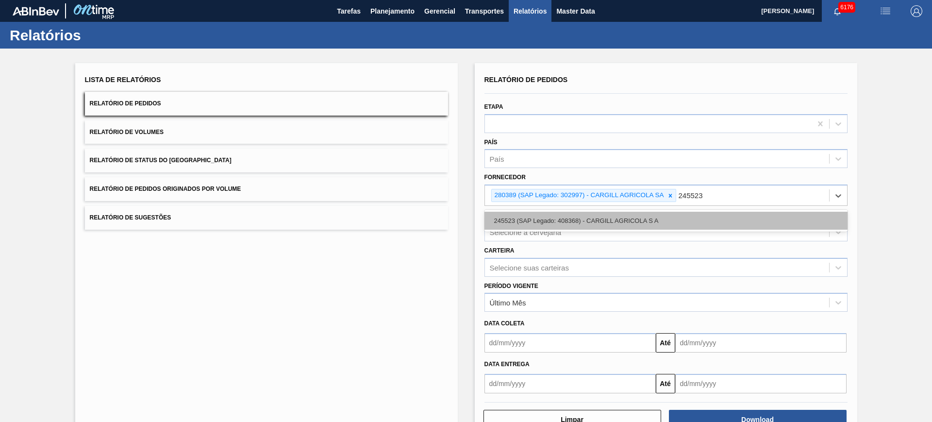
click at [701, 212] on div "245523 (SAP Legado: 408368) - CARGILL AGRICOLA S A" at bounding box center [665, 221] width 363 height 18
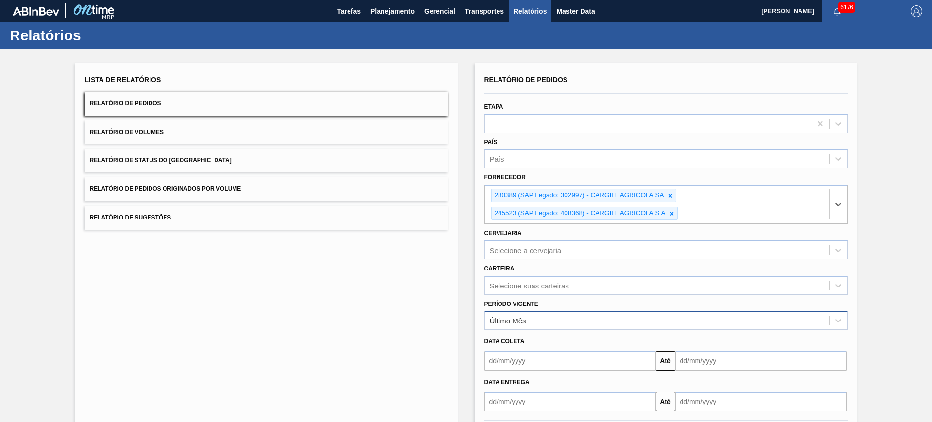
click at [538, 316] on div "Último Mês" at bounding box center [657, 320] width 344 height 14
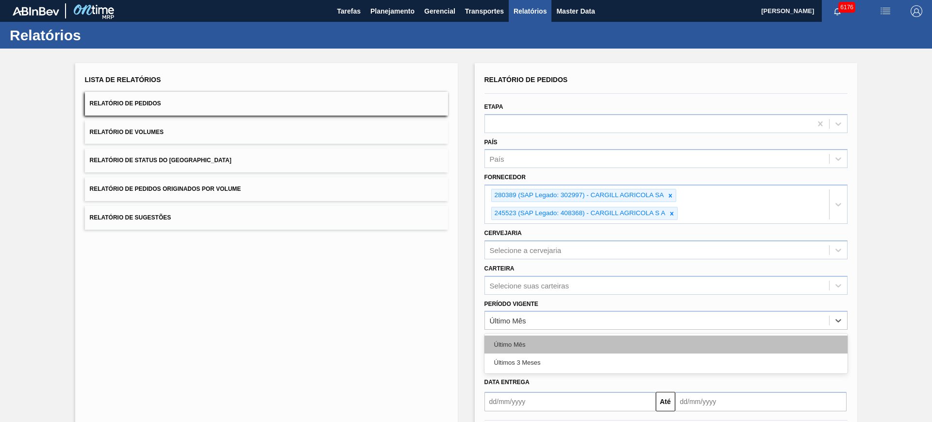
click at [550, 344] on div "Último Mês" at bounding box center [665, 344] width 363 height 18
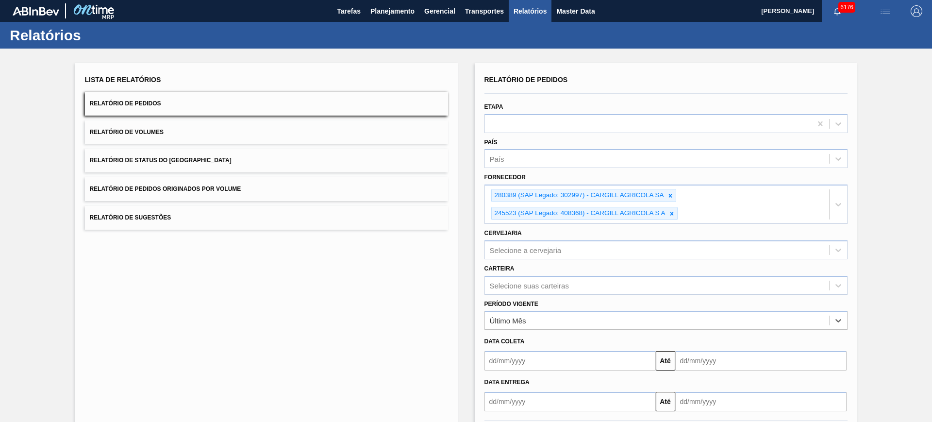
scroll to position [48, 0]
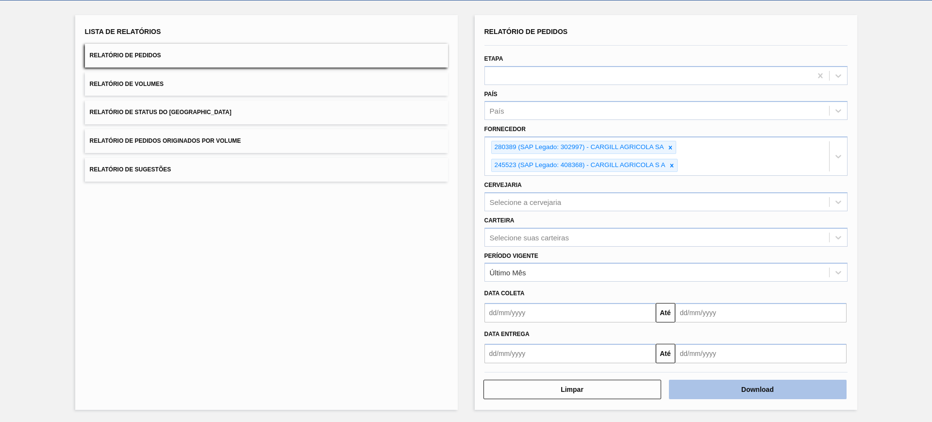
click at [784, 388] on button "Download" at bounding box center [758, 388] width 178 height 19
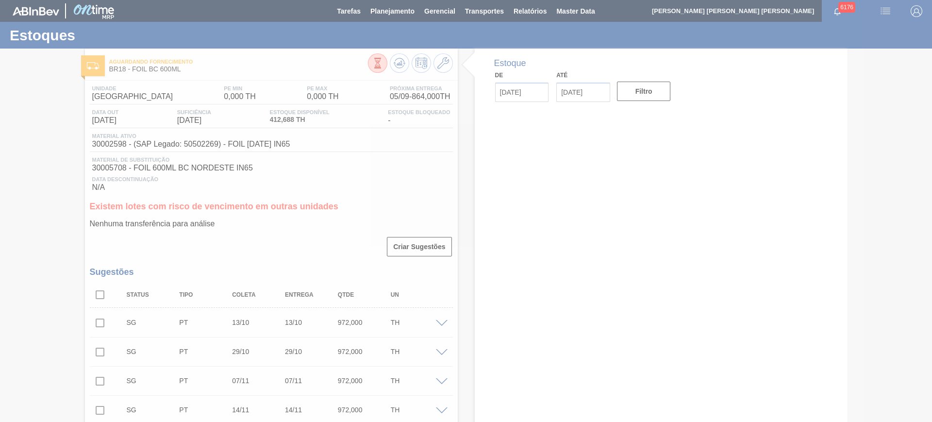
click at [101, 294] on input "checkbox" at bounding box center [100, 294] width 20 height 20
checkbox input "true"
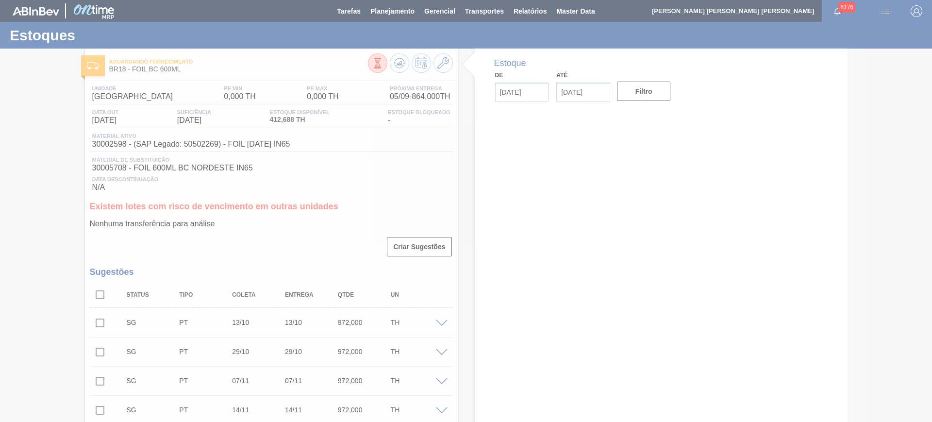
checkbox input "true"
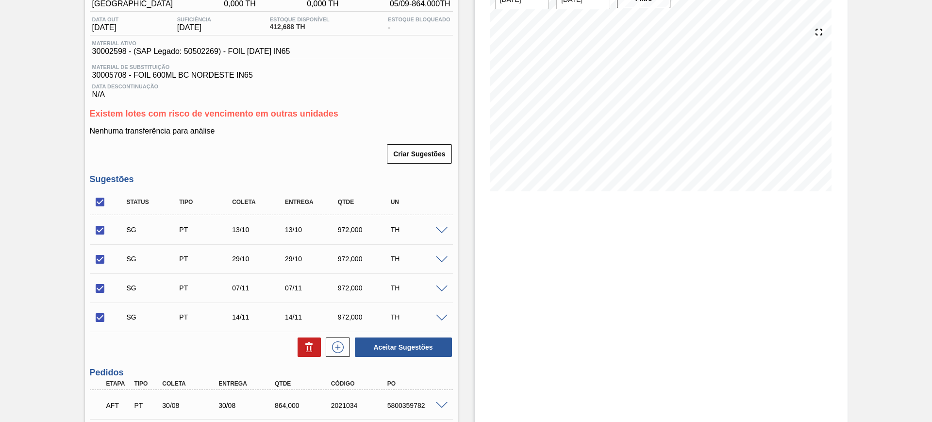
scroll to position [169, 0]
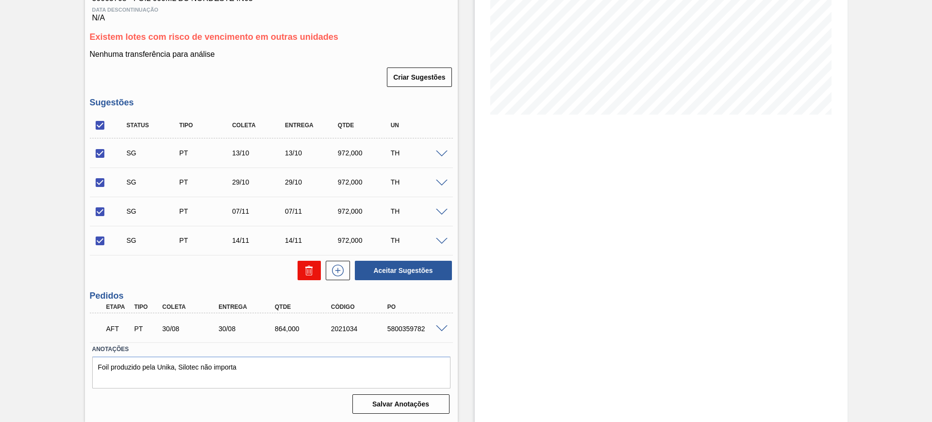
click at [301, 277] on button at bounding box center [308, 270] width 23 height 19
checkbox input "false"
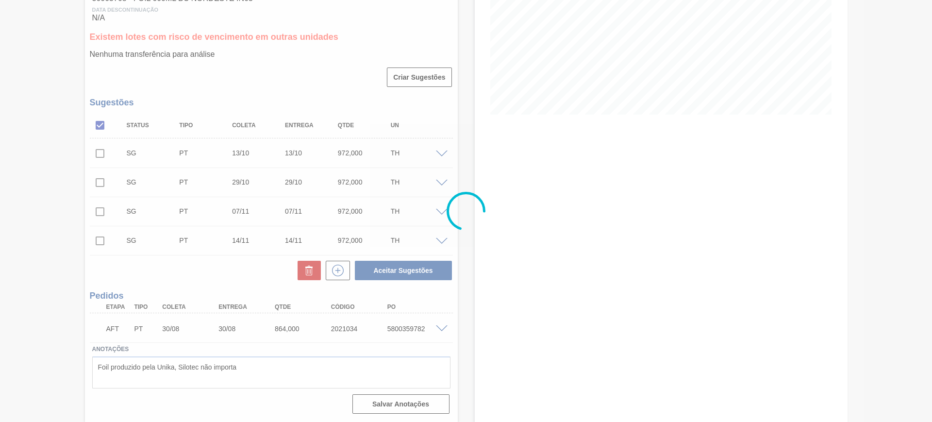
scroll to position [42, 0]
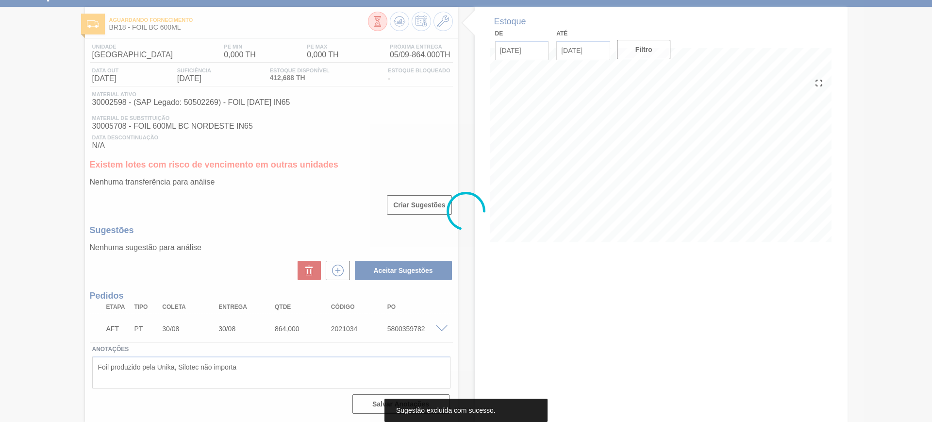
click at [442, 327] on div at bounding box center [466, 211] width 932 height 422
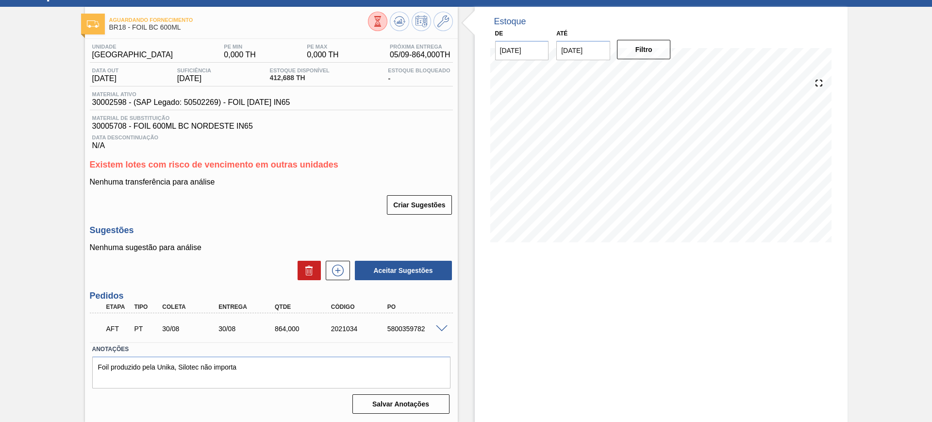
click at [442, 327] on span at bounding box center [442, 328] width 12 height 7
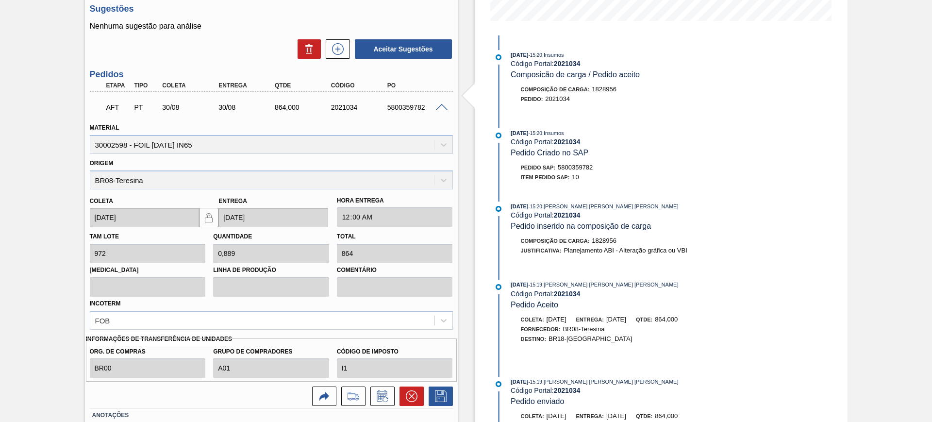
scroll to position [284, 0]
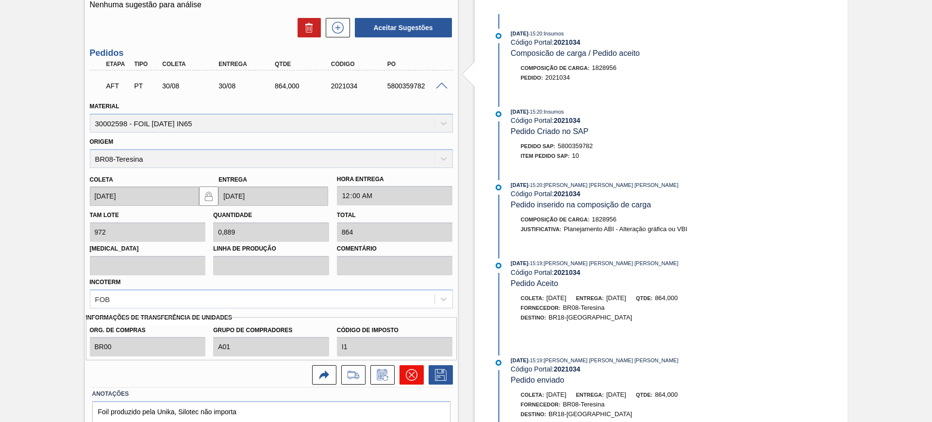
click at [410, 371] on icon at bounding box center [412, 375] width 12 height 12
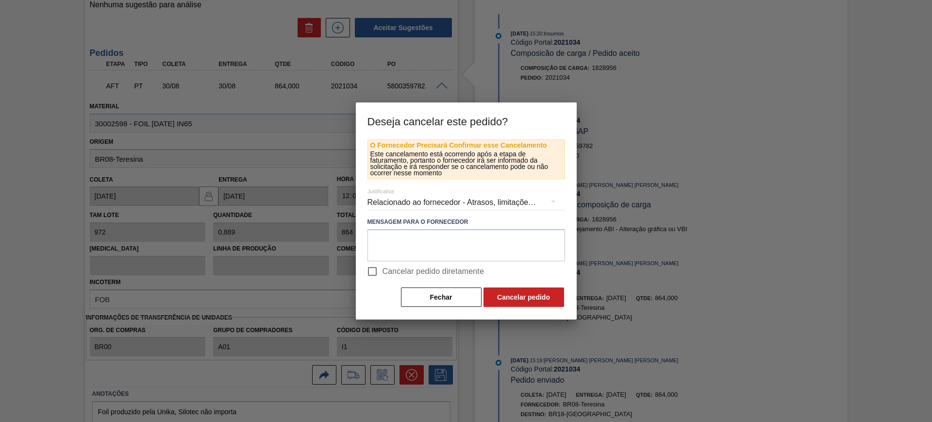
drag, startPoint x: 395, startPoint y: 273, endPoint x: 449, endPoint y: 278, distance: 54.5
click at [396, 273] on span "Cancelar pedido diretamente" at bounding box center [433, 271] width 102 height 12
click at [382, 273] on input "Cancelar pedido diretamente" at bounding box center [372, 271] width 20 height 20
checkbox input "true"
click at [523, 294] on button "Cancelar pedido" at bounding box center [523, 296] width 81 height 19
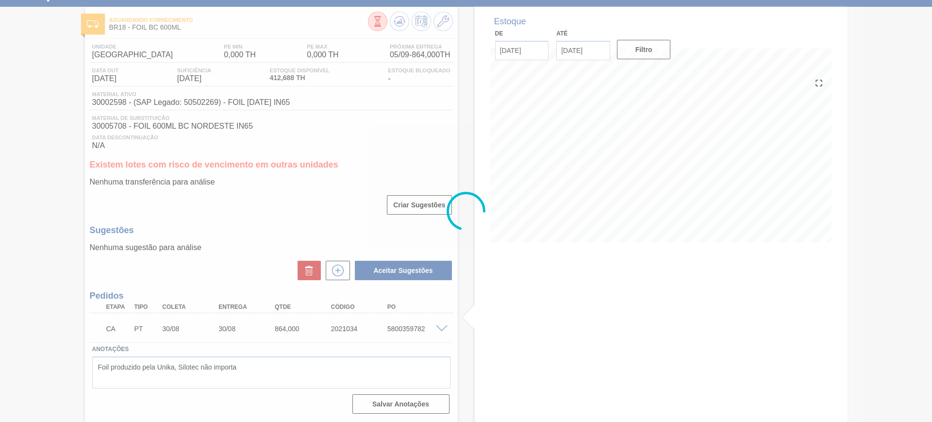
scroll to position [42, 0]
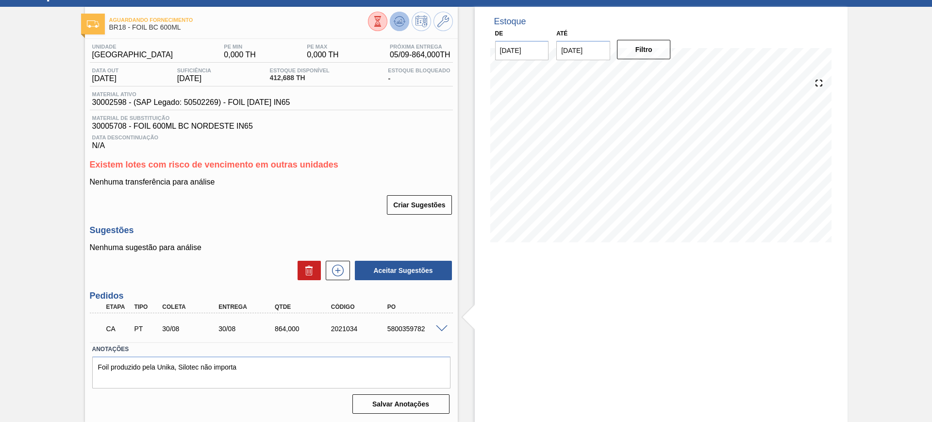
click at [400, 24] on icon at bounding box center [400, 22] width 12 height 12
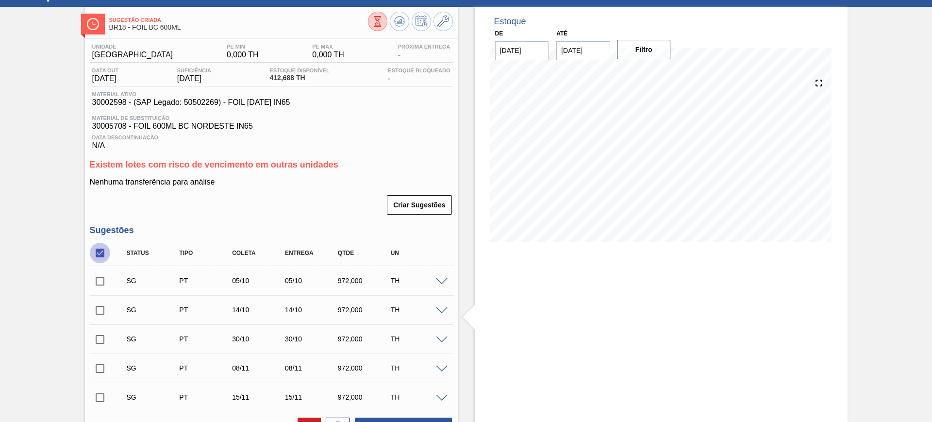
click at [94, 257] on input "checkbox" at bounding box center [100, 253] width 20 height 20
checkbox input "true"
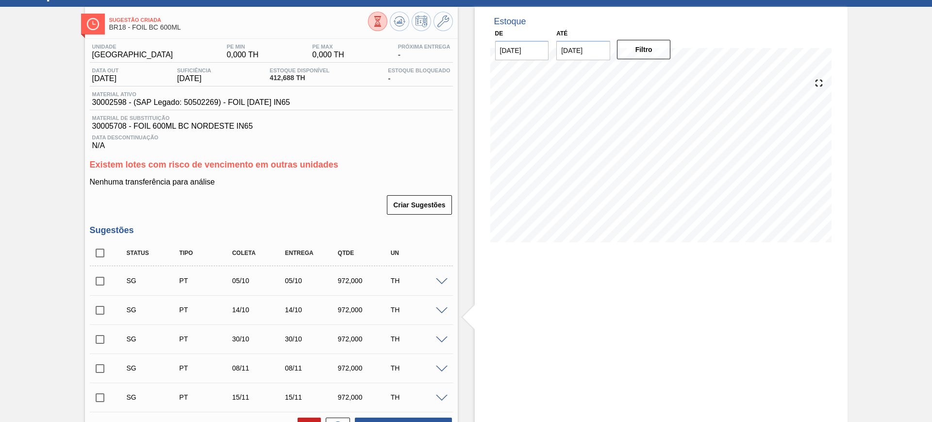
checkbox input "true"
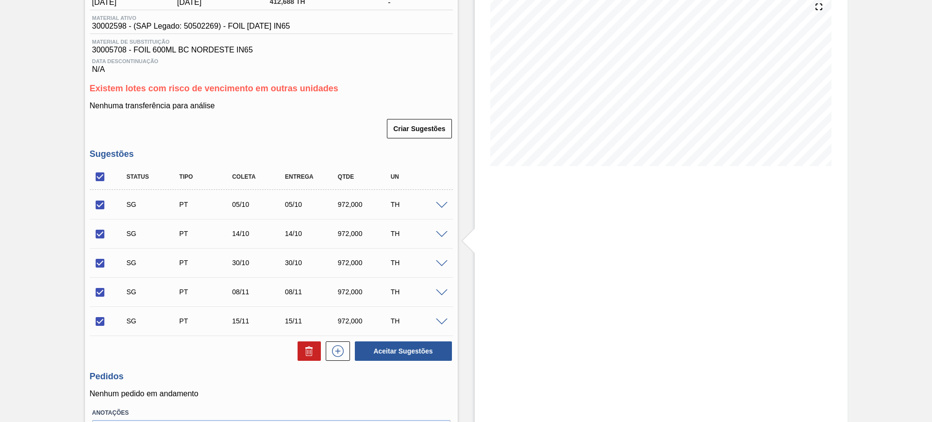
scroll to position [181, 0]
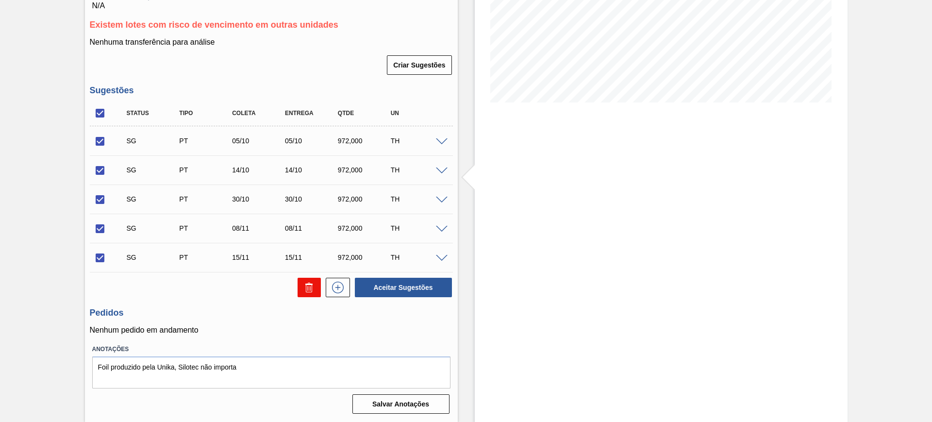
click at [301, 285] on button at bounding box center [308, 287] width 23 height 19
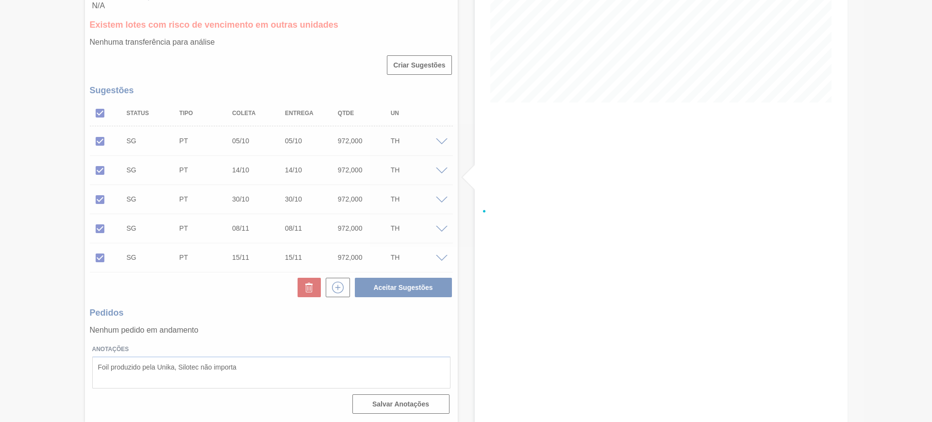
scroll to position [25, 0]
